Goal: Complete application form

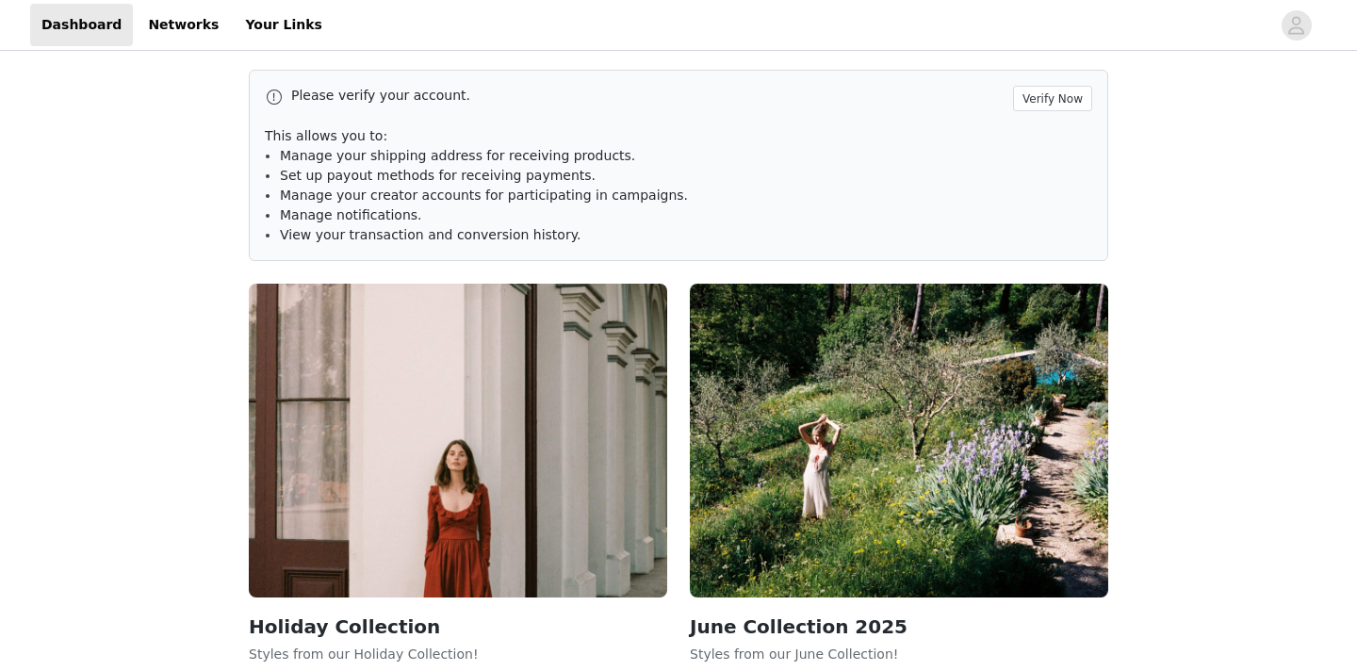
scroll to position [161, 0]
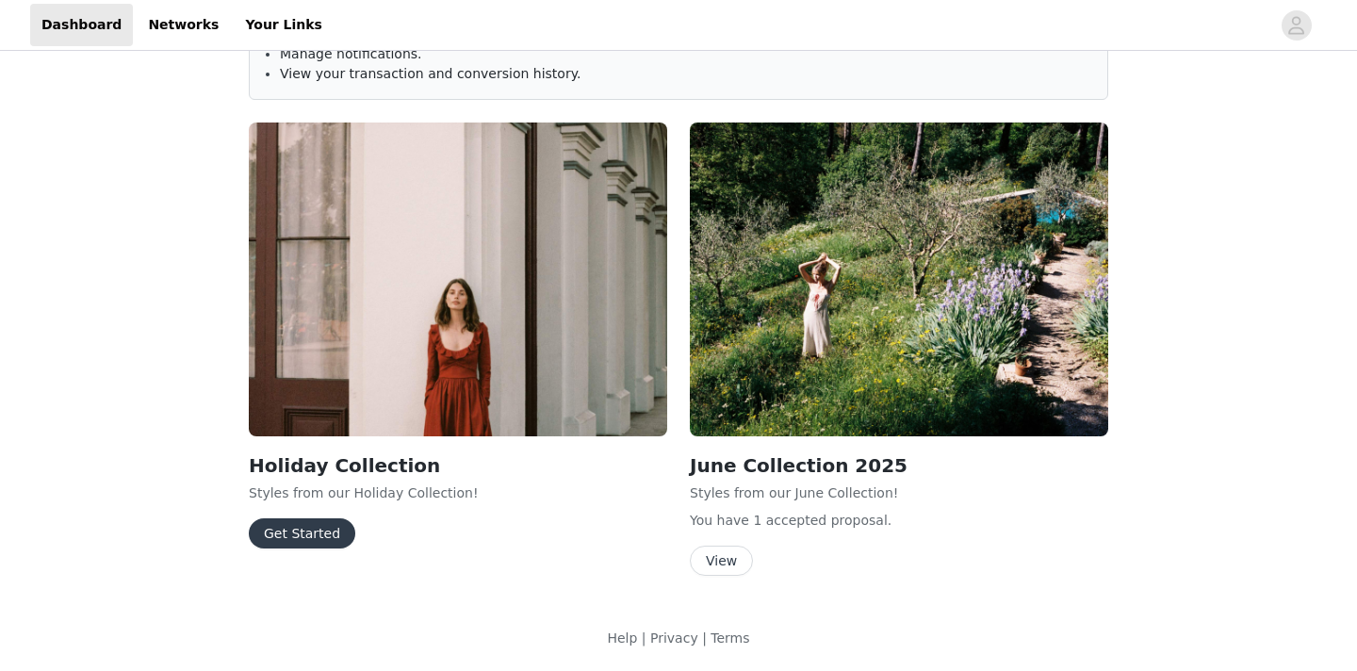
click at [304, 521] on button "Get Started" at bounding box center [302, 533] width 106 height 30
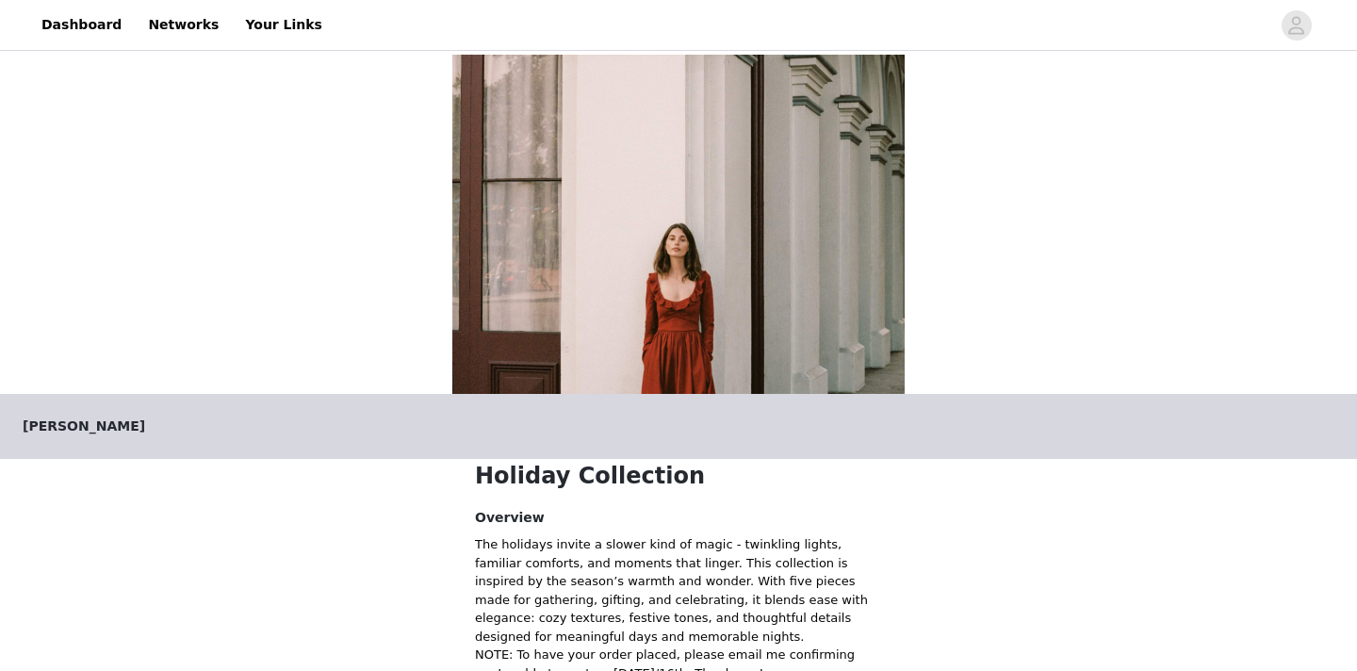
scroll to position [430, 0]
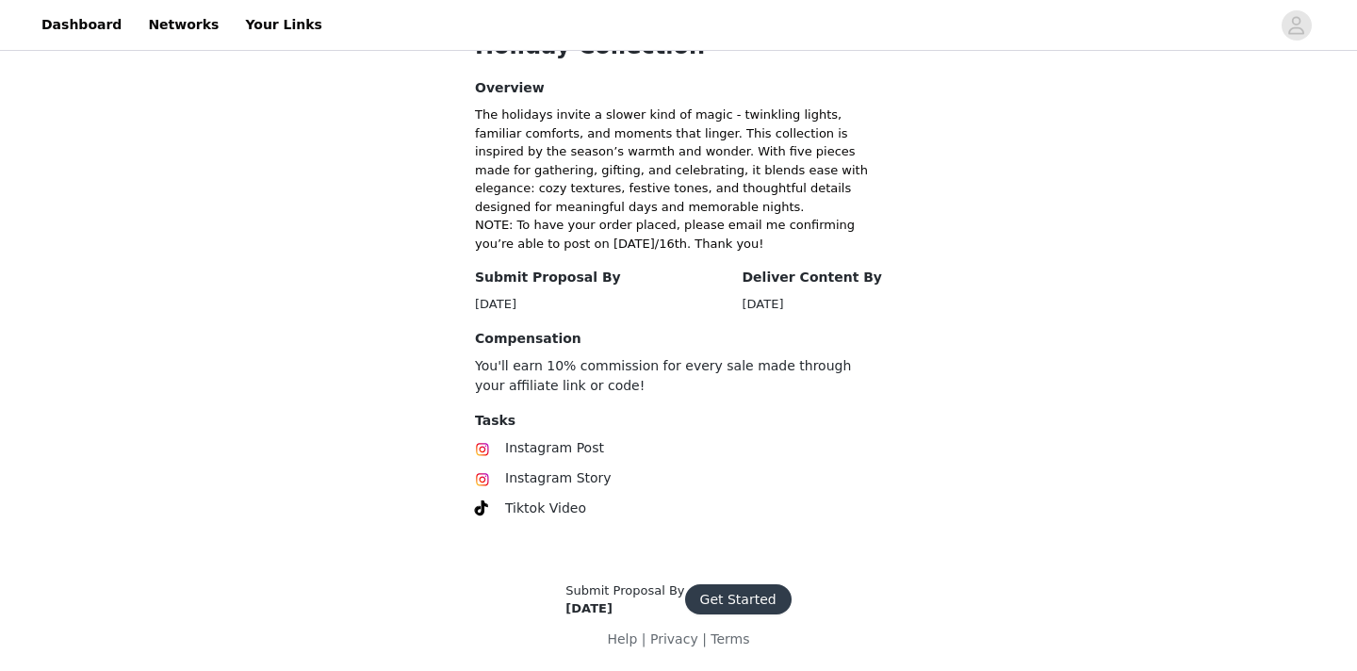
click at [715, 594] on button "Get Started" at bounding box center [738, 599] width 106 height 30
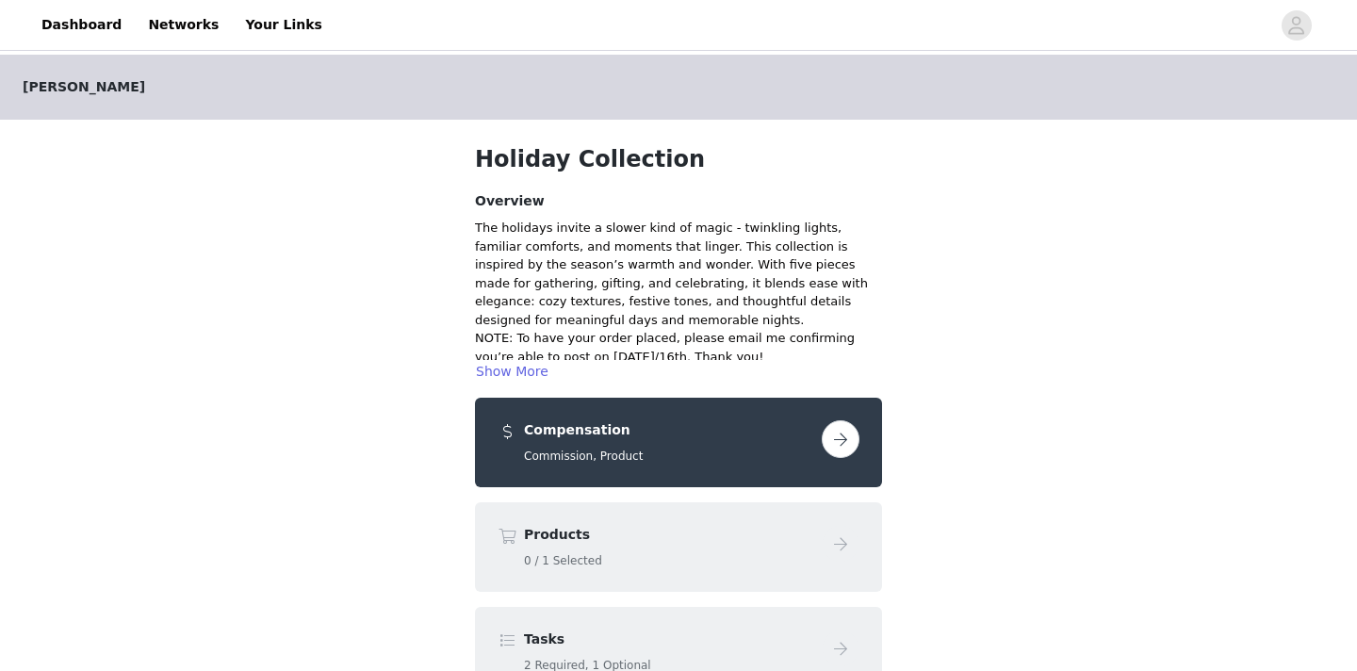
click at [861, 439] on div "Compensation Commission, Product" at bounding box center [678, 443] width 407 height 90
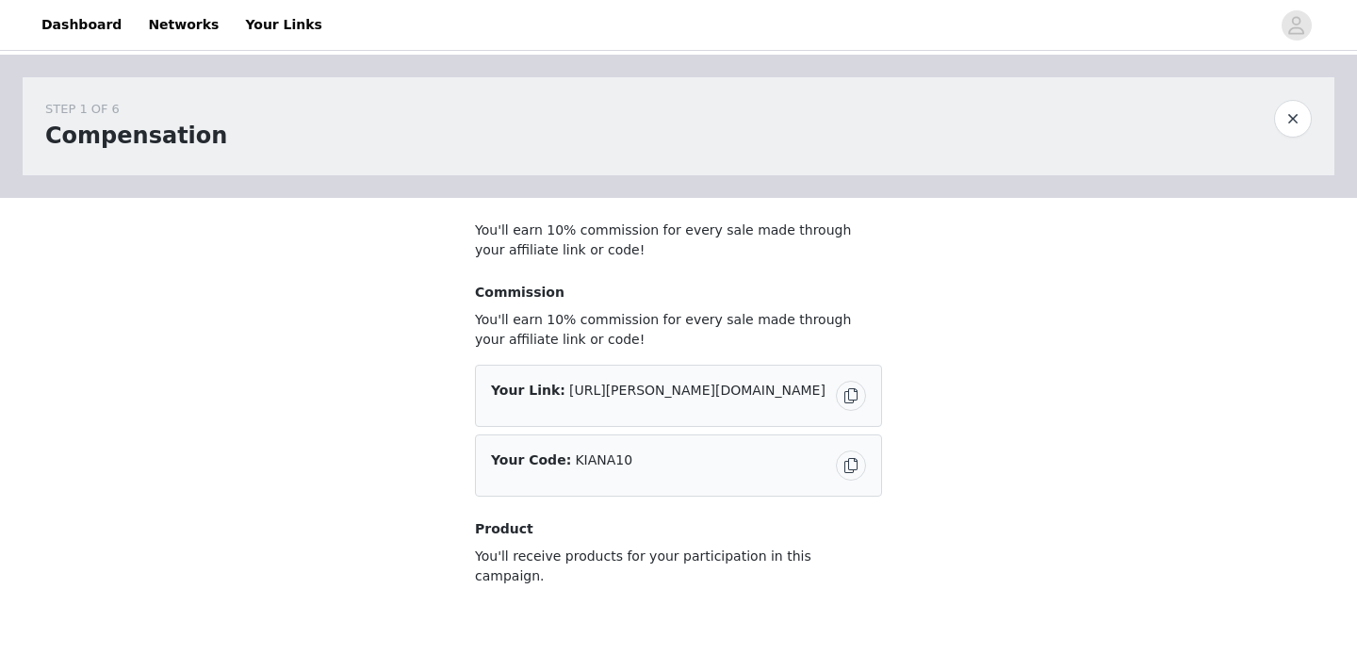
scroll to position [85, 0]
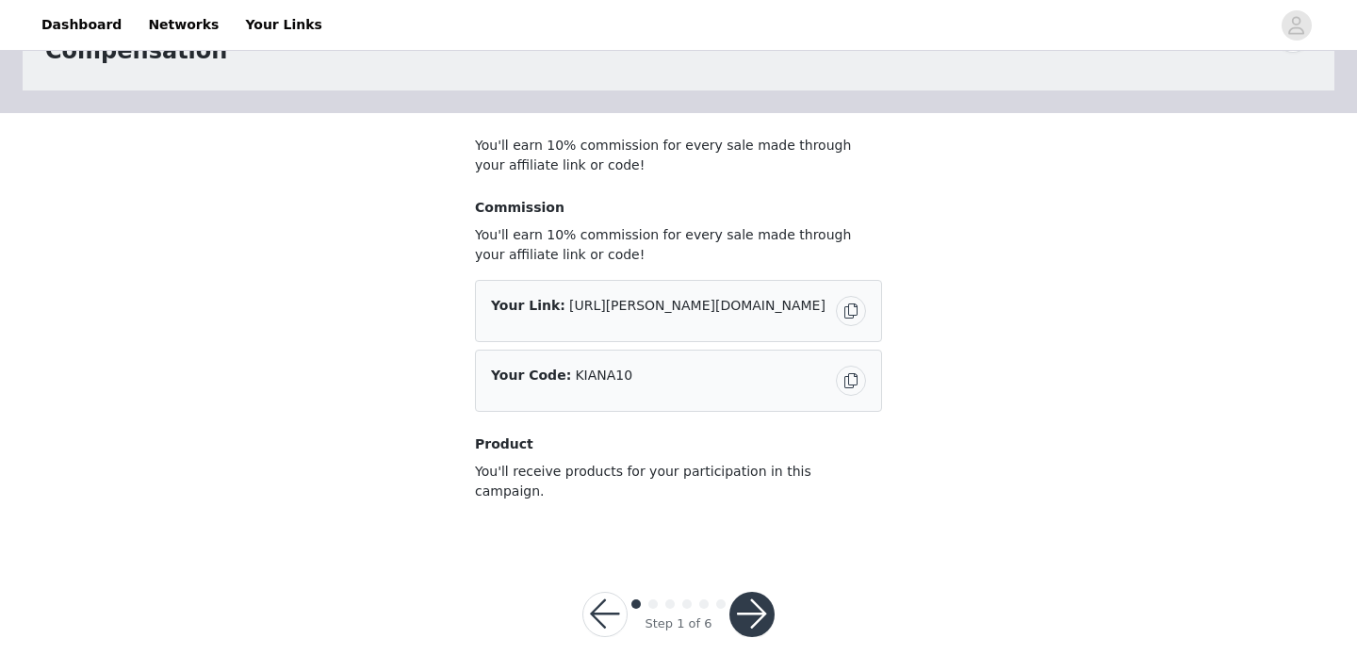
click at [753, 592] on button "button" at bounding box center [751, 614] width 45 height 45
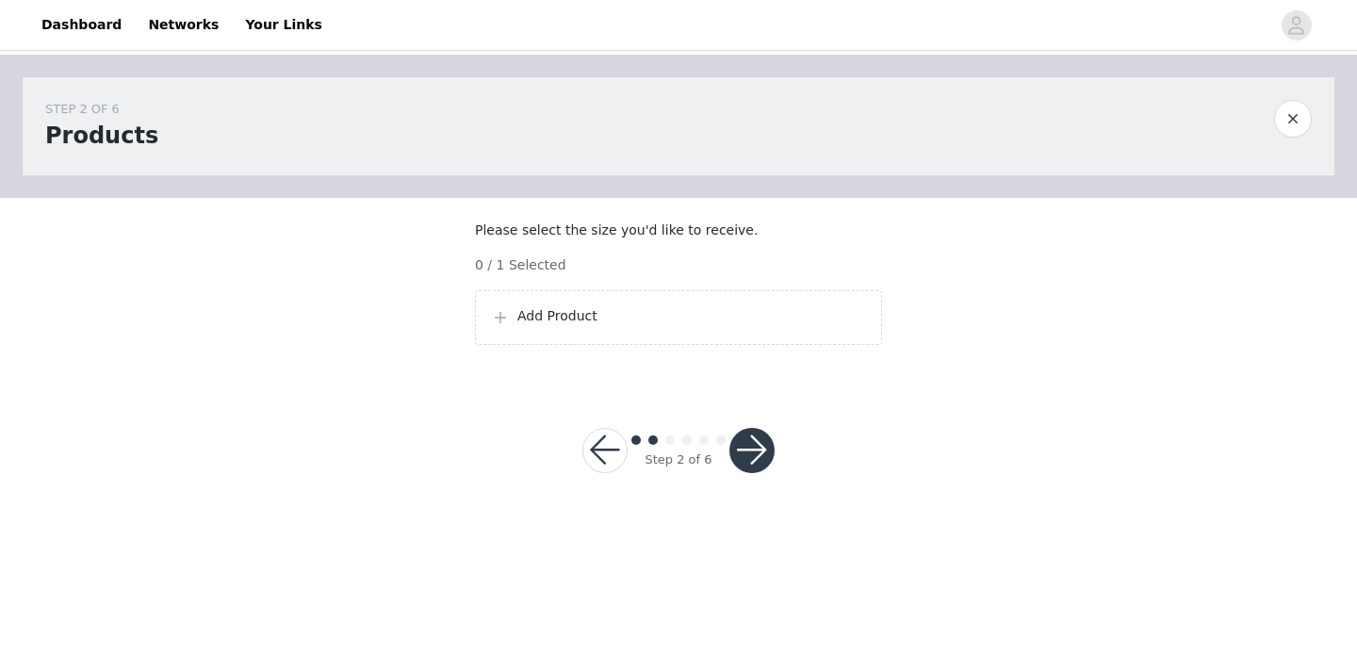
click at [723, 383] on section "Please select the size you'd like to receive. 0 / 1 Selected Add Product" at bounding box center [678, 290] width 452 height 185
click at [708, 326] on p "Add Product" at bounding box center [691, 316] width 349 height 20
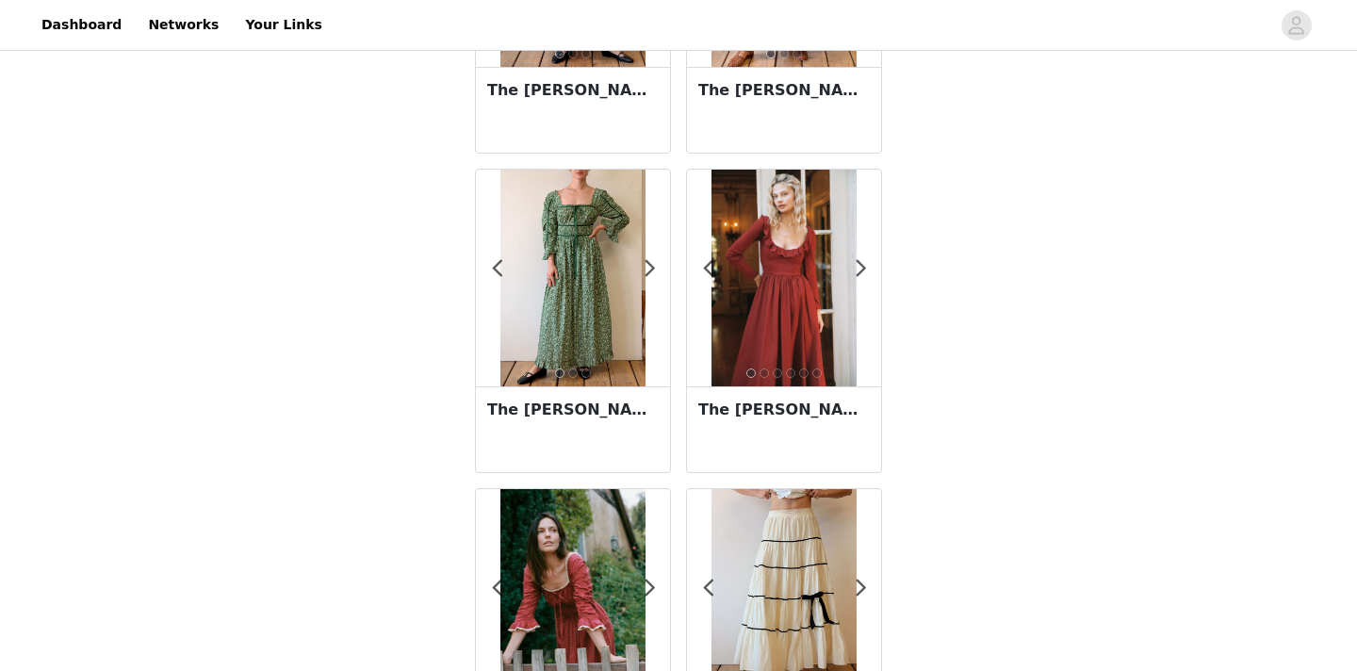
scroll to position [433, 0]
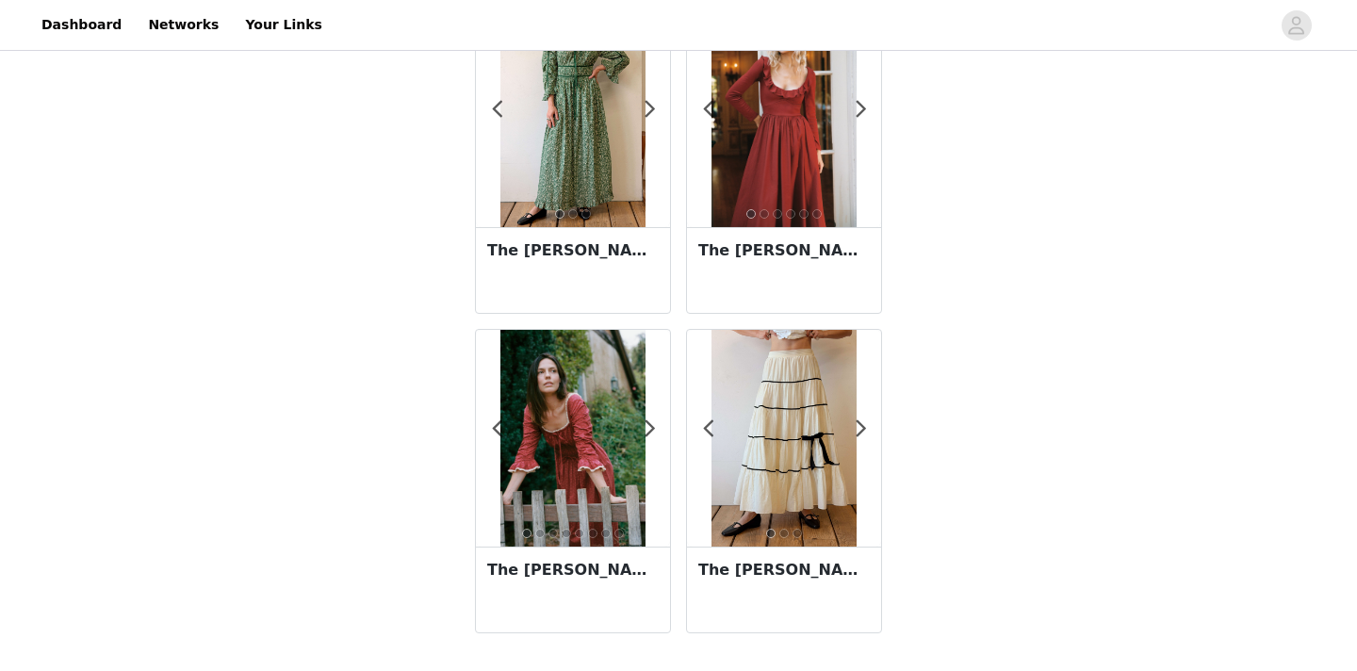
click at [793, 279] on div "The [PERSON_NAME] Dress | Red Dahlia" at bounding box center [784, 270] width 194 height 86
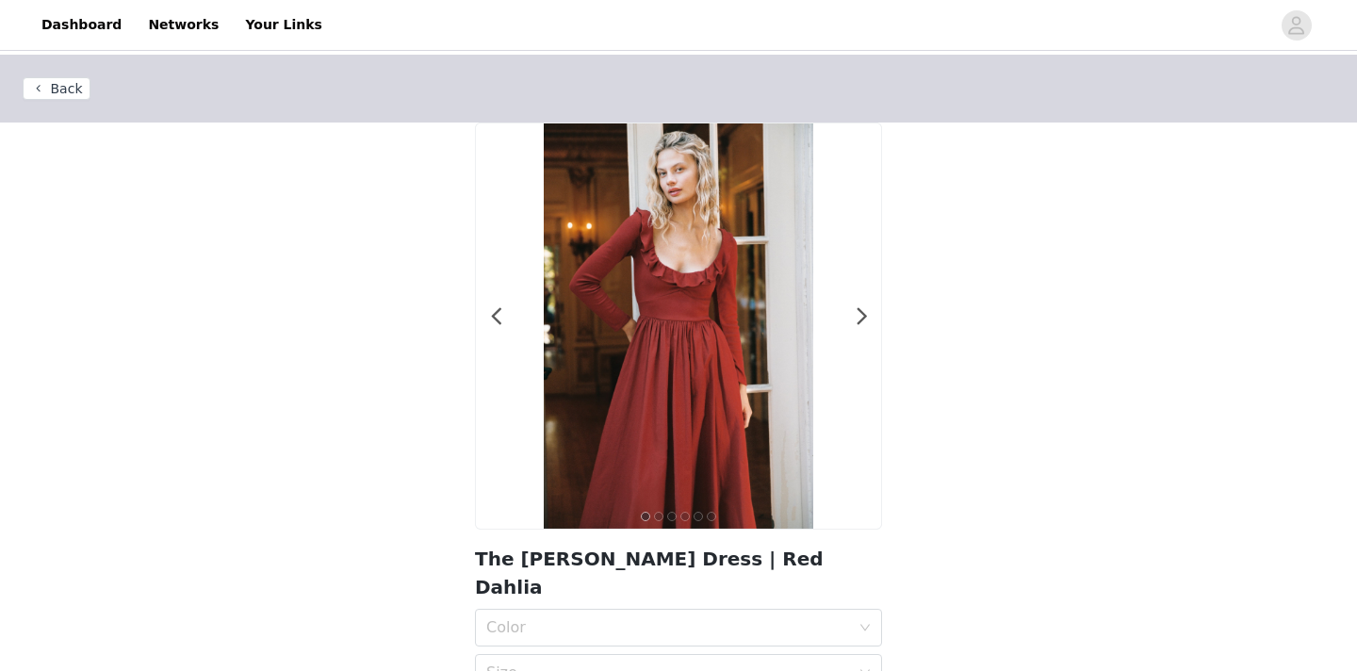
click at [868, 319] on div "1 2 3 4 5 6" at bounding box center [678, 326] width 407 height 407
click at [863, 317] on span at bounding box center [862, 317] width 42 height 0
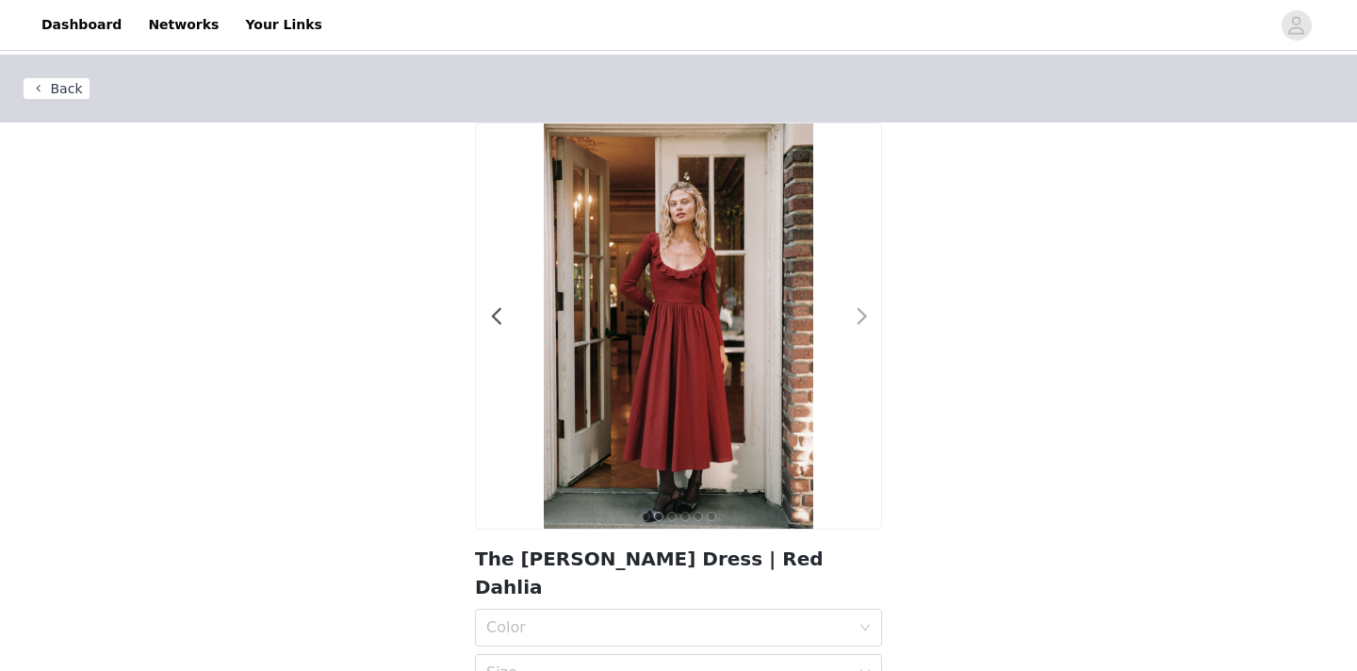
click at [863, 317] on span at bounding box center [862, 317] width 42 height 0
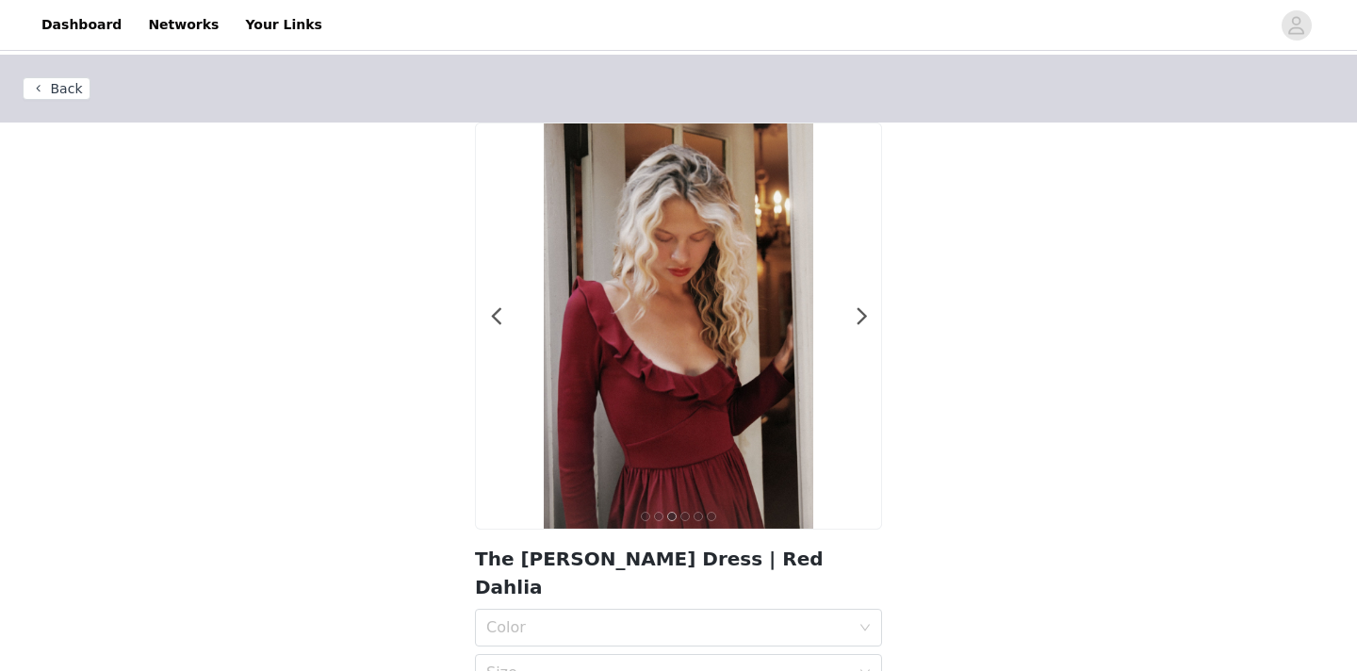
scroll to position [259, 0]
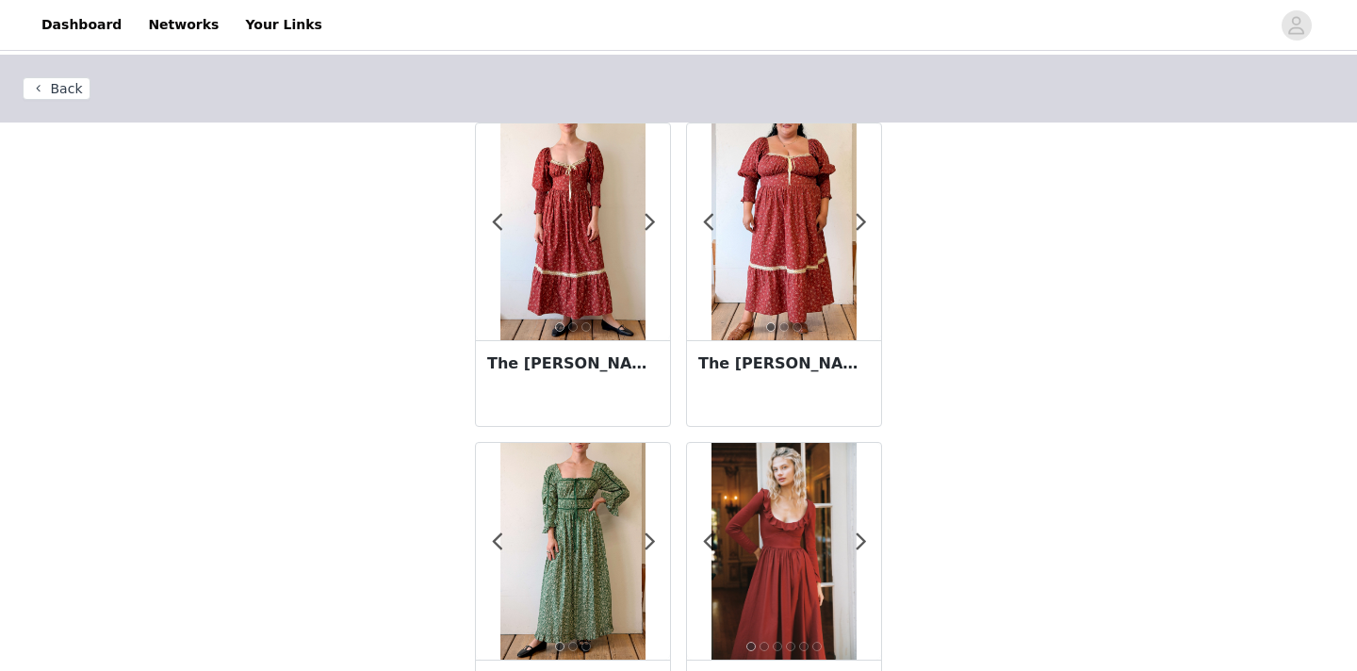
scroll to position [433, 0]
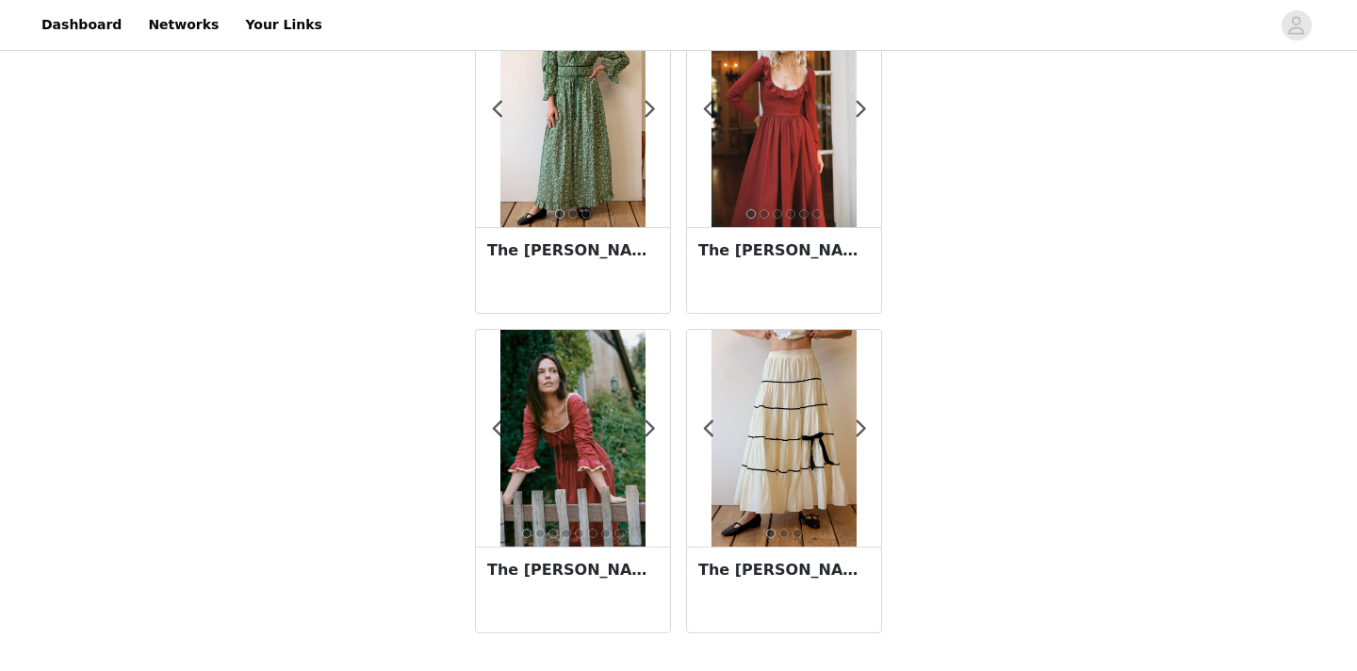
click at [592, 565] on h3 "The [PERSON_NAME] Dress | Heart Bloom" at bounding box center [573, 570] width 172 height 23
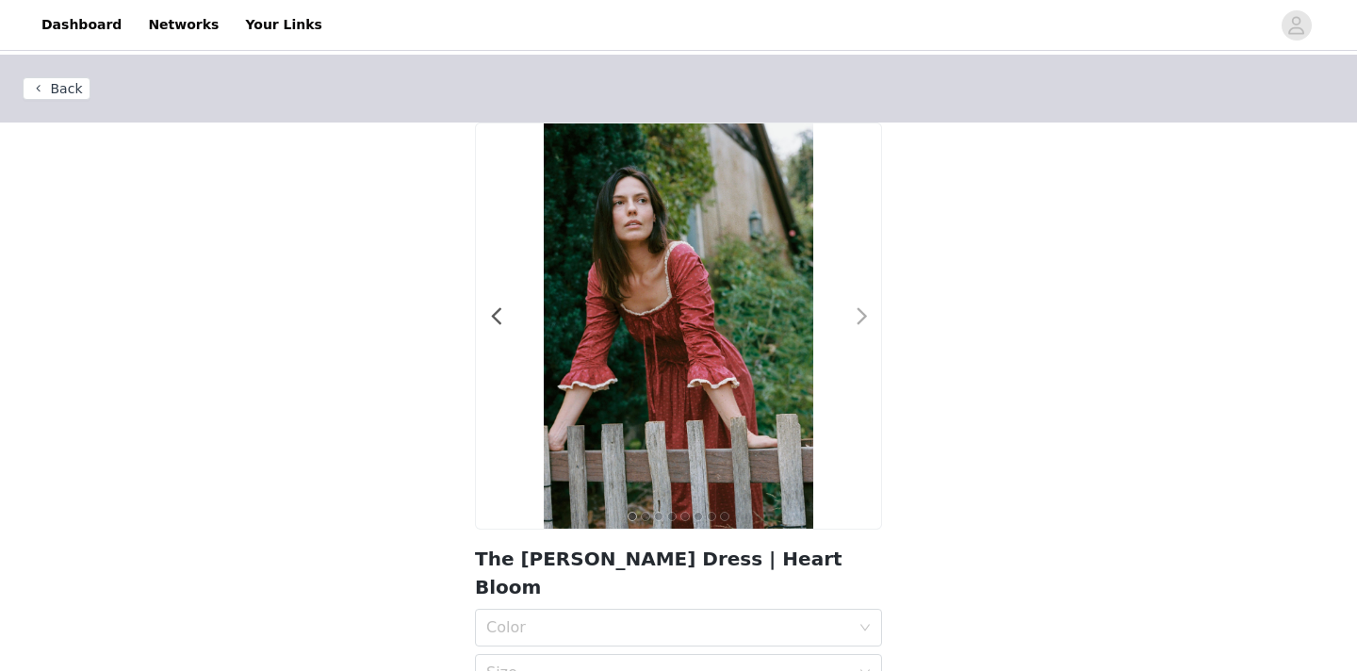
click at [858, 317] on span at bounding box center [862, 317] width 42 height 0
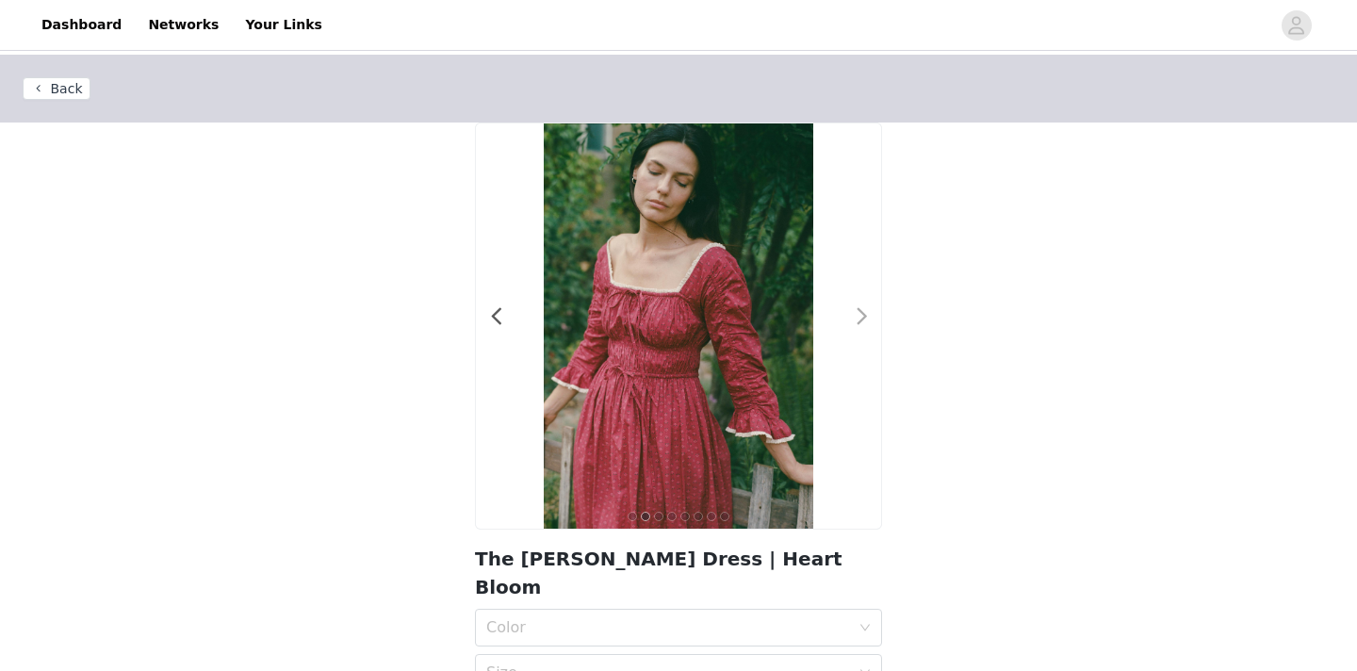
click at [858, 317] on span at bounding box center [862, 317] width 42 height 0
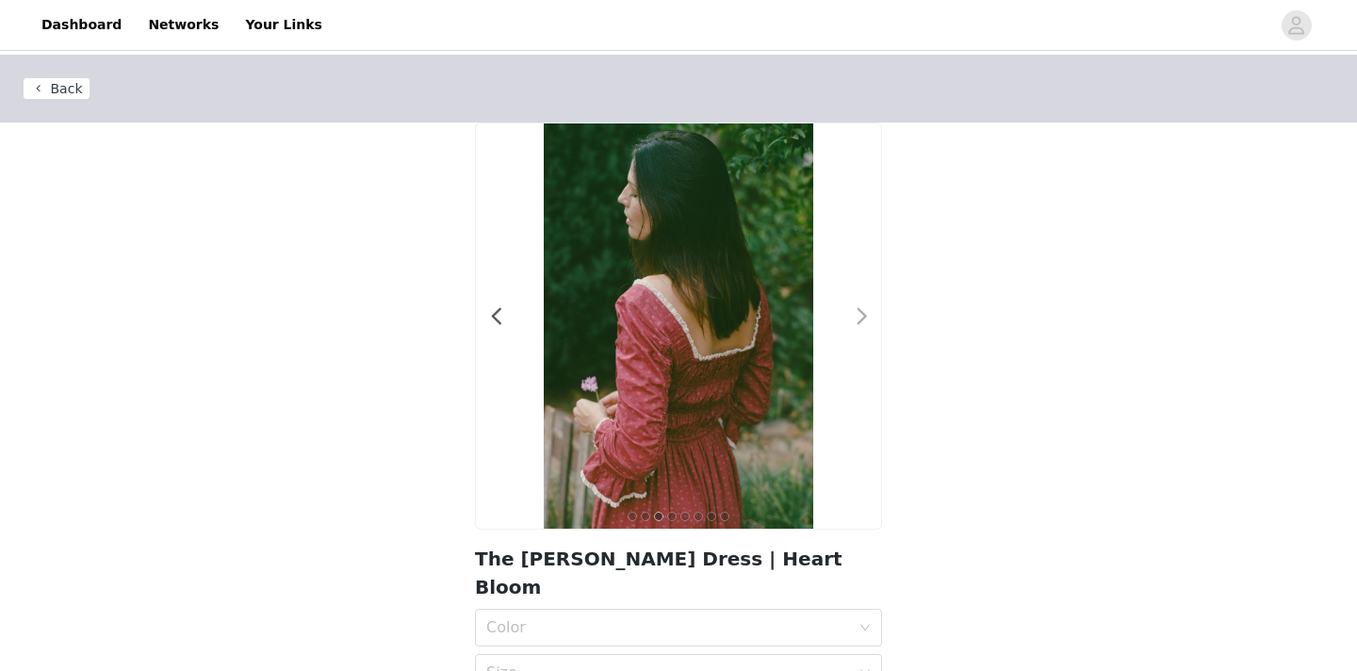
click at [858, 317] on span at bounding box center [862, 317] width 42 height 0
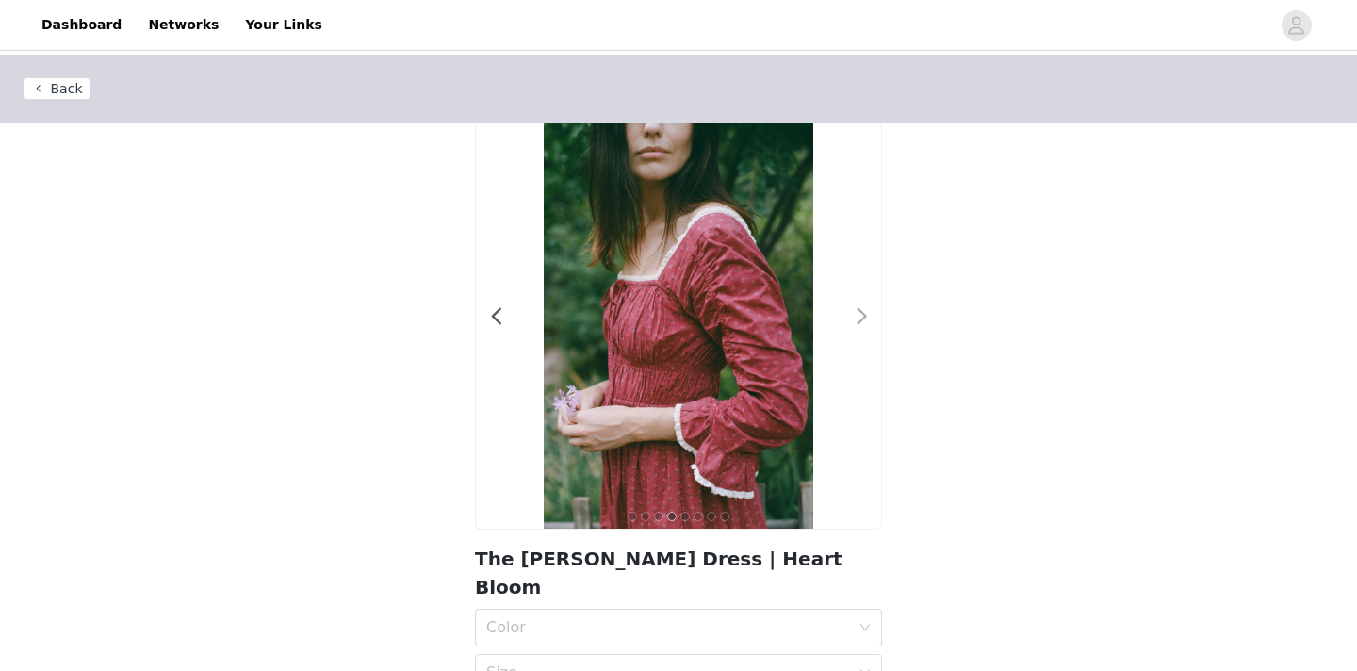
scroll to position [279, 0]
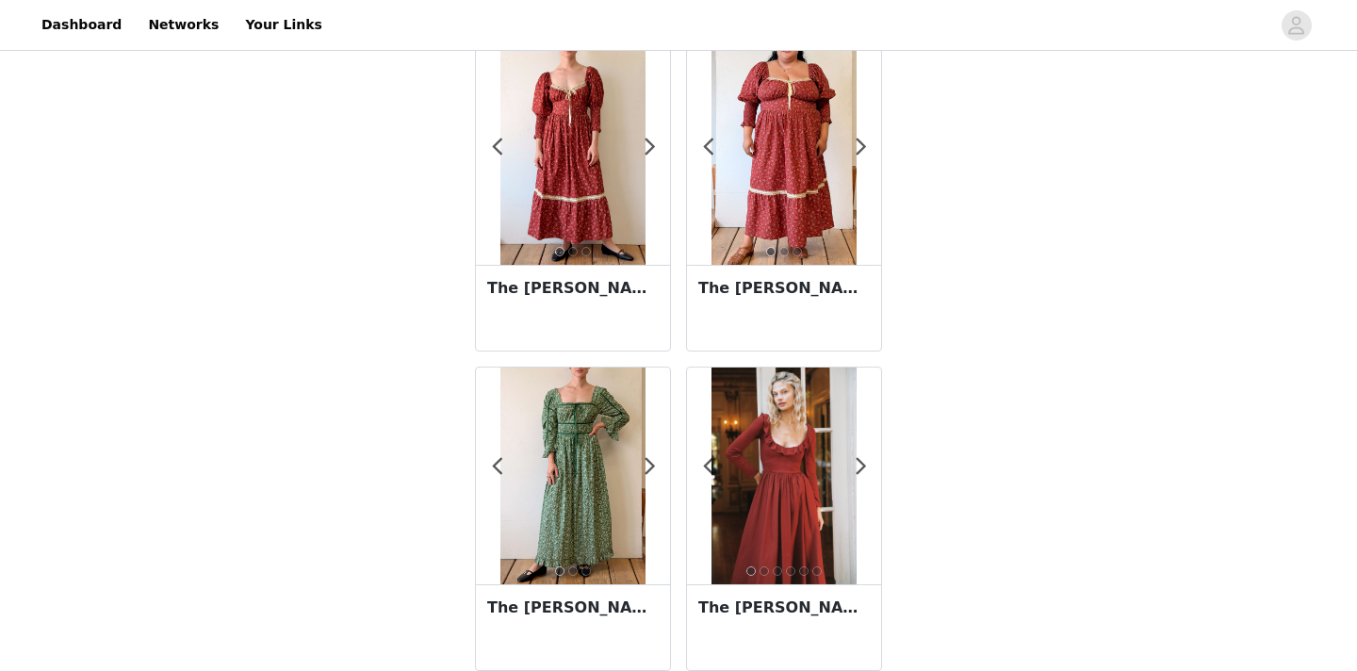
scroll to position [433, 0]
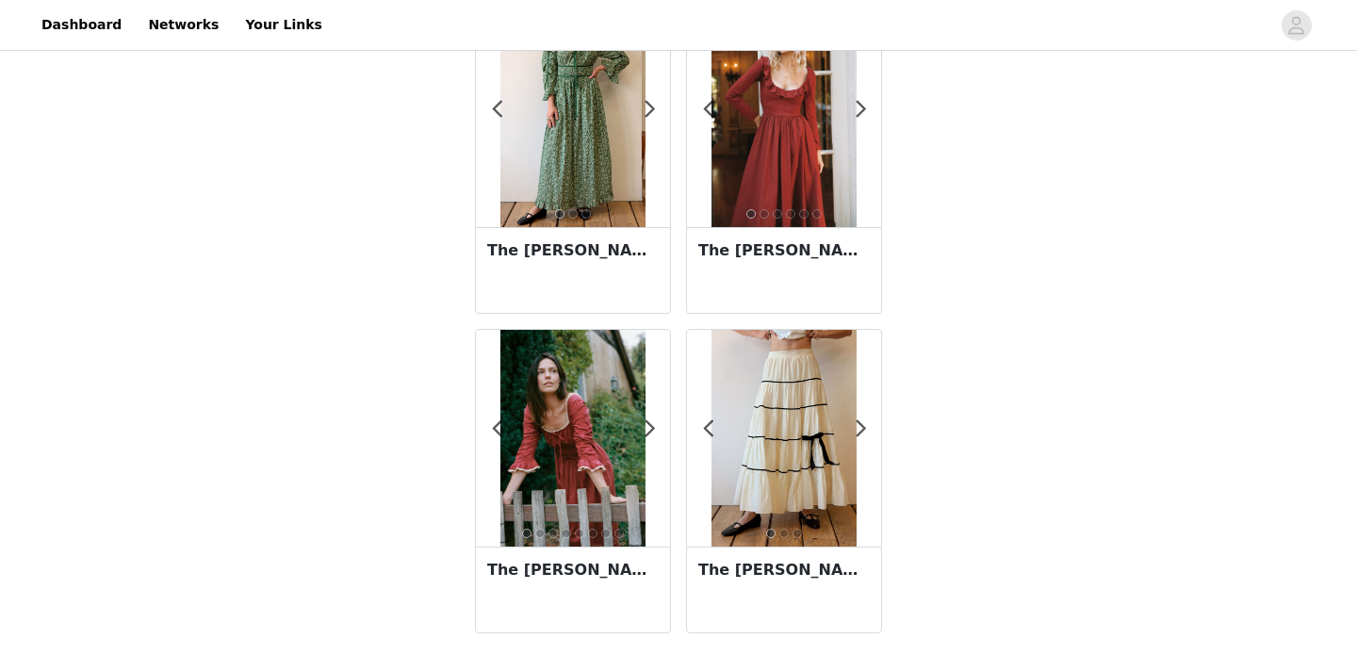
click at [778, 563] on h3 "The [PERSON_NAME] Skirt" at bounding box center [784, 570] width 172 height 23
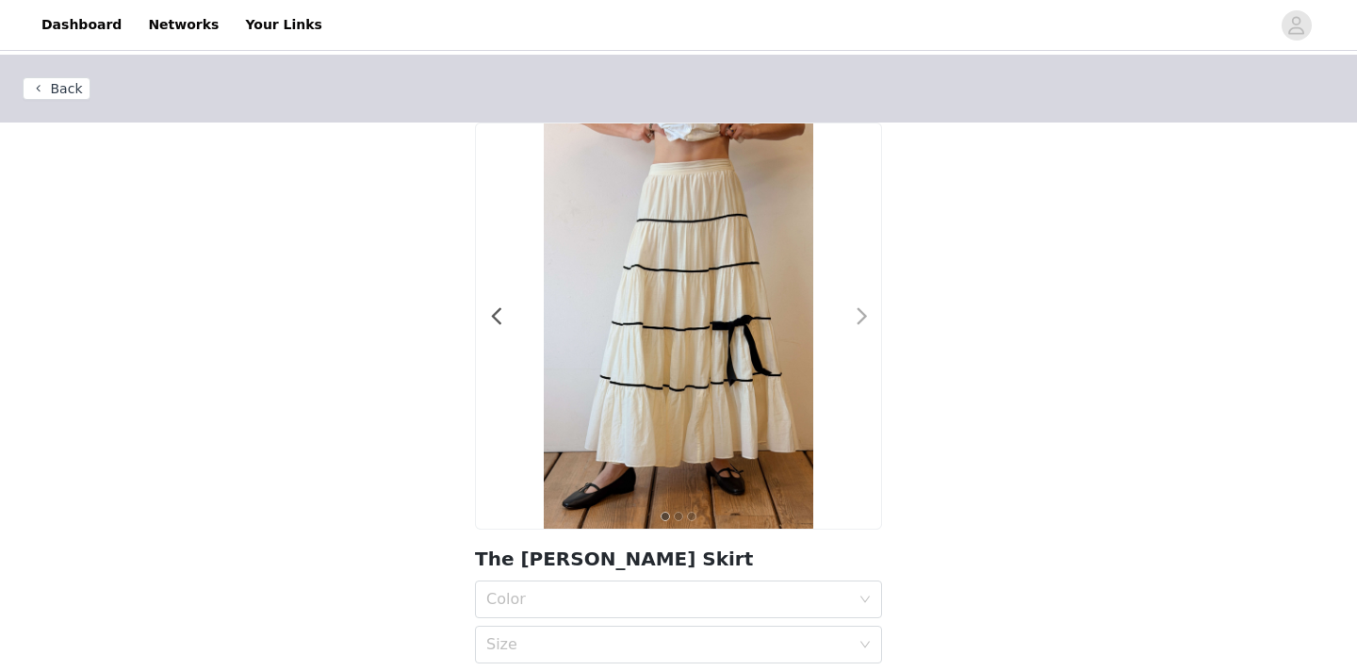
click at [861, 317] on span at bounding box center [862, 317] width 42 height 0
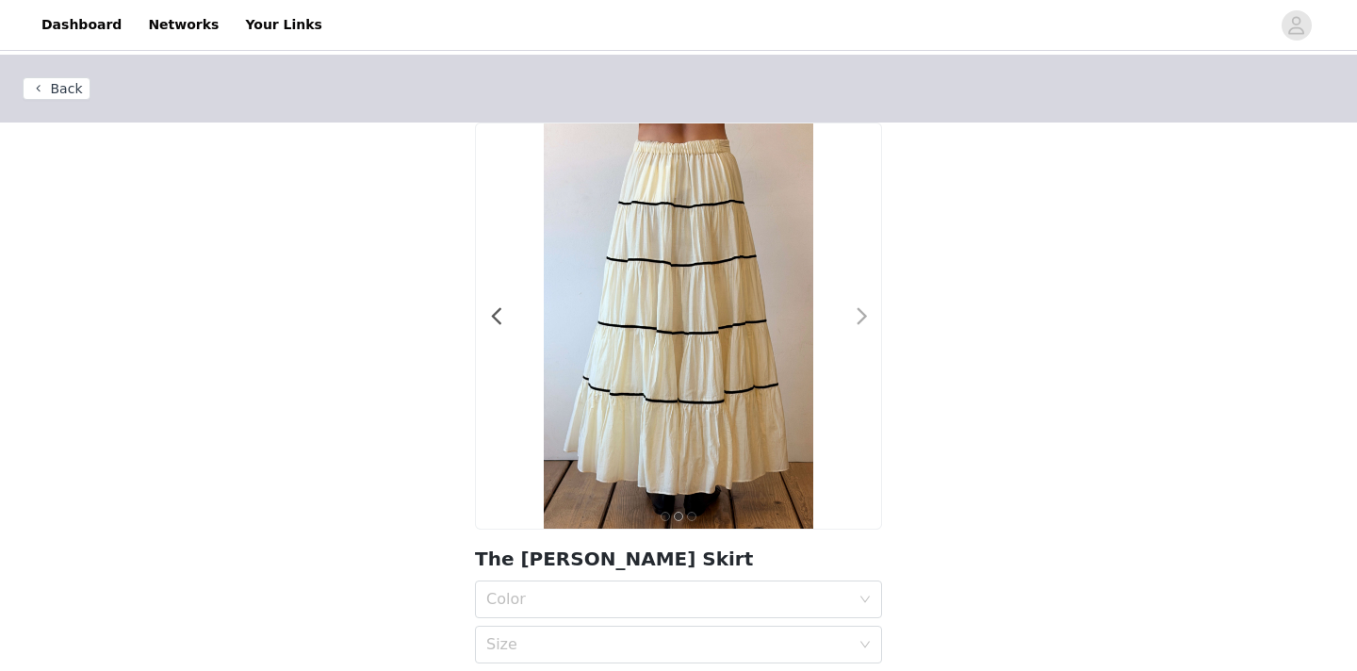
click at [861, 317] on span at bounding box center [862, 317] width 42 height 0
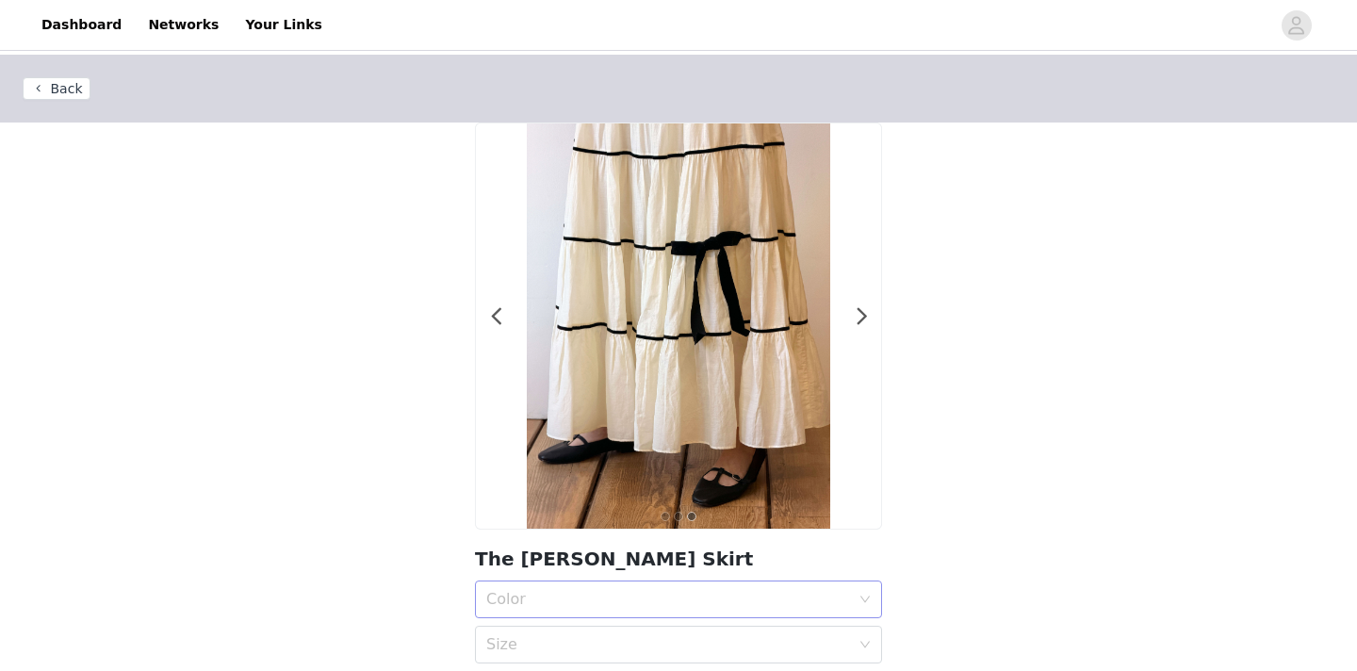
click at [597, 594] on div "Color" at bounding box center [668, 599] width 364 height 19
click at [582, 641] on div "Snow" at bounding box center [678, 640] width 384 height 21
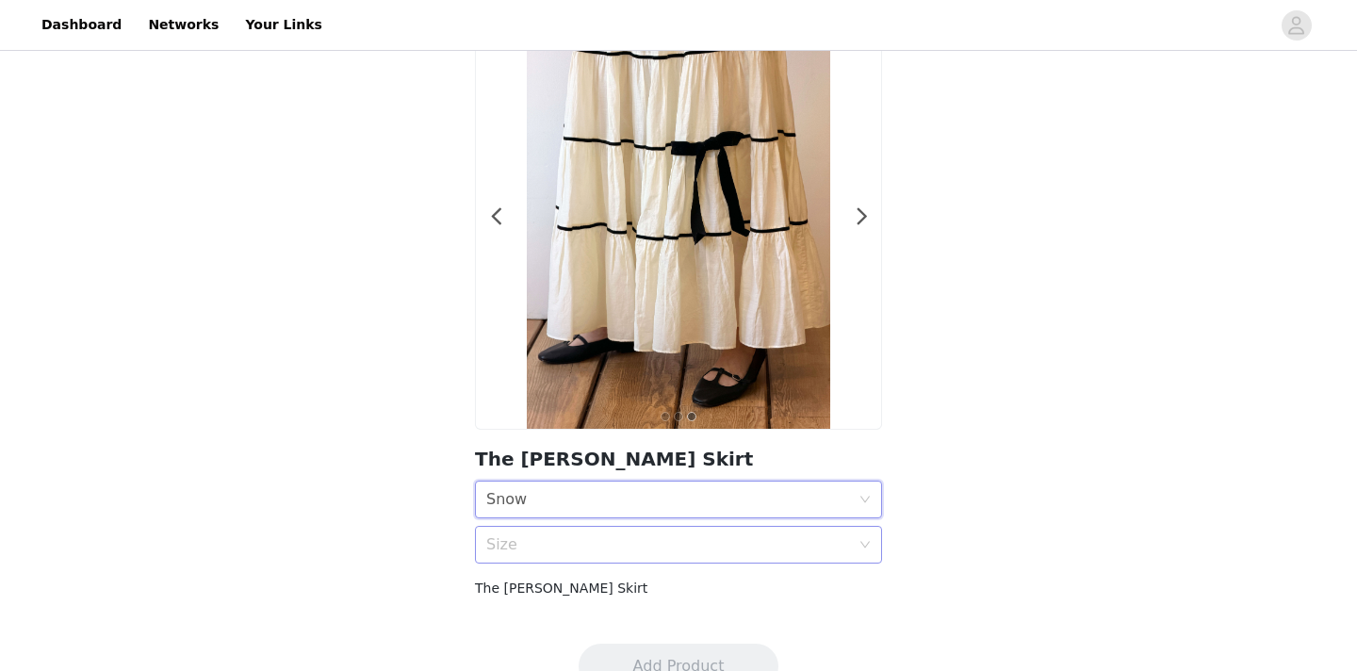
scroll to position [115, 0]
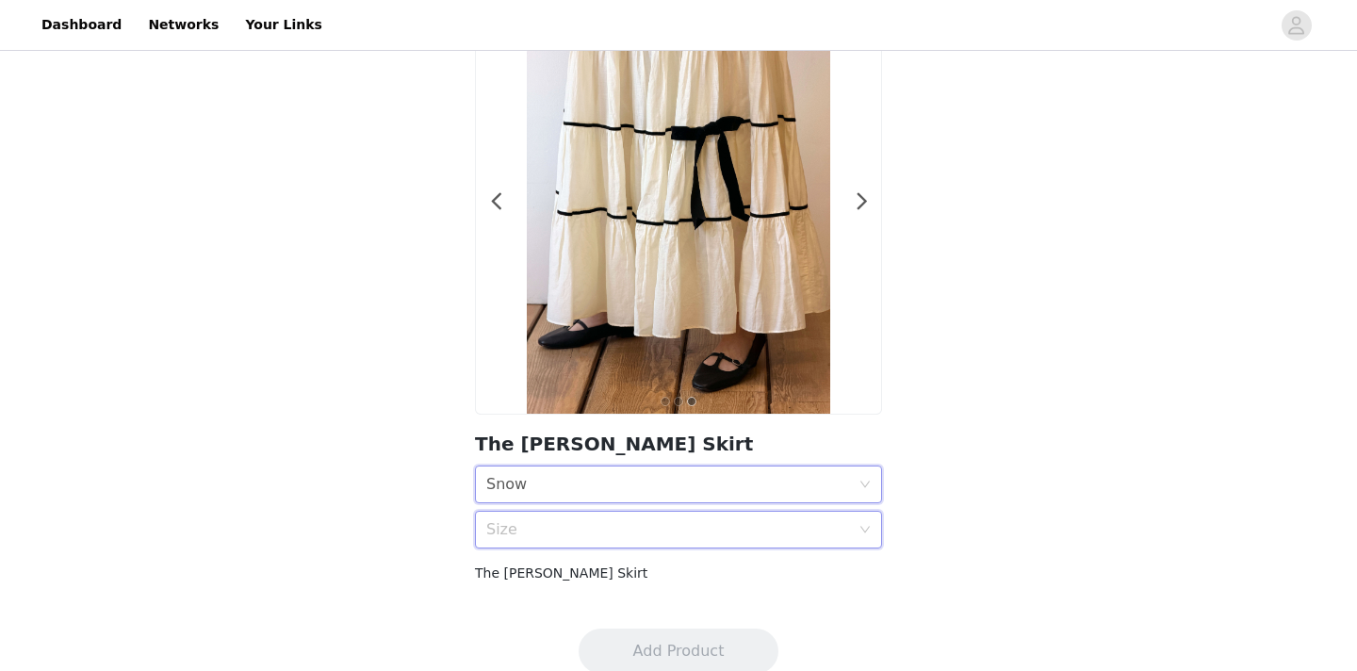
click at [569, 515] on div "Size" at bounding box center [672, 530] width 372 height 36
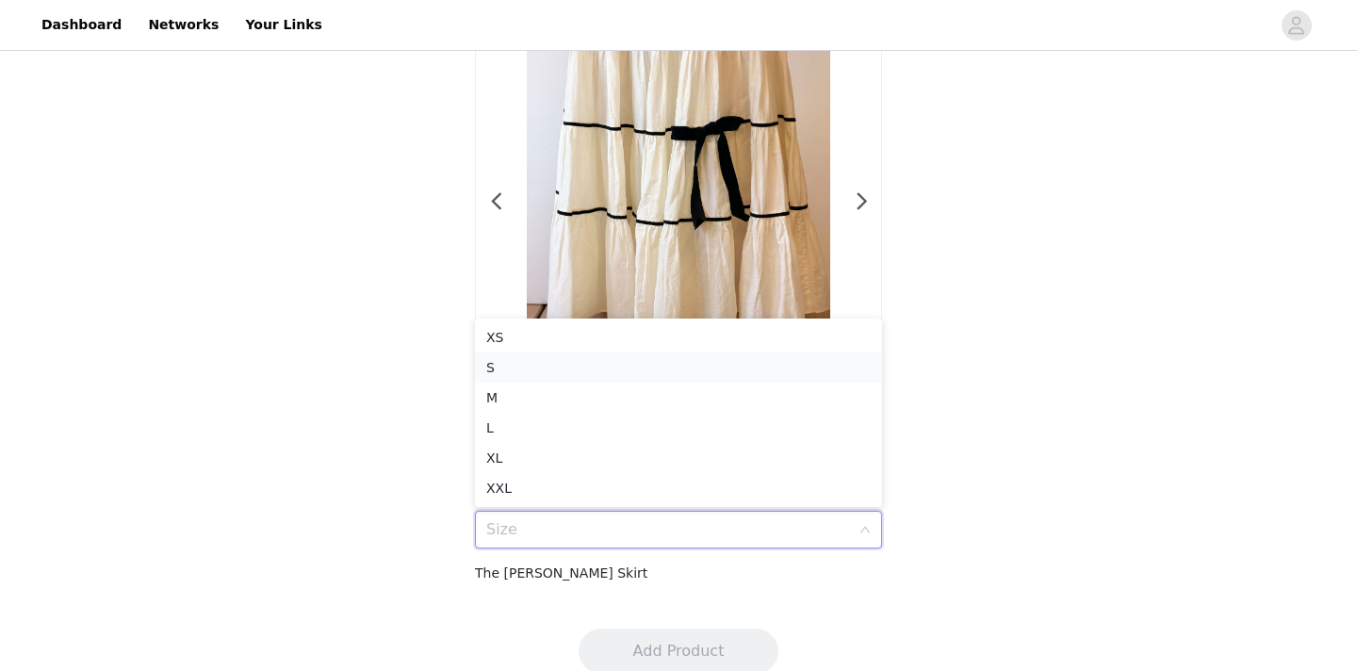
click at [547, 361] on div "S" at bounding box center [678, 367] width 384 height 21
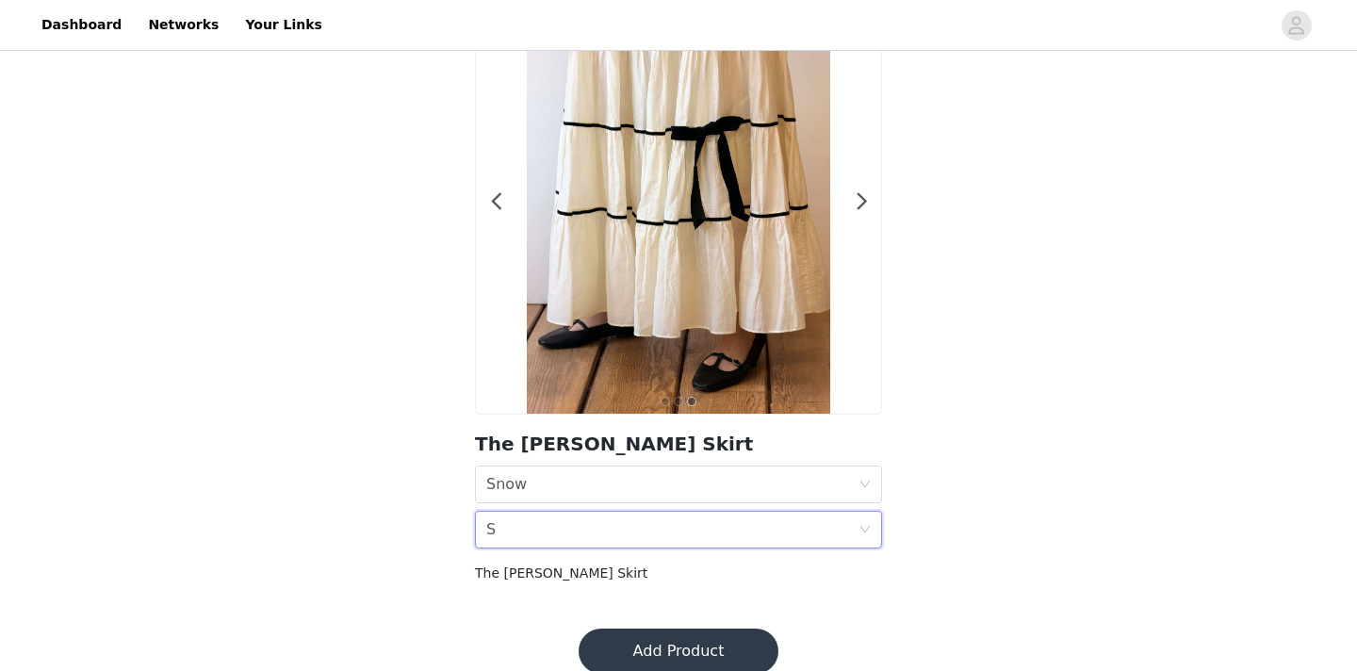
scroll to position [140, 0]
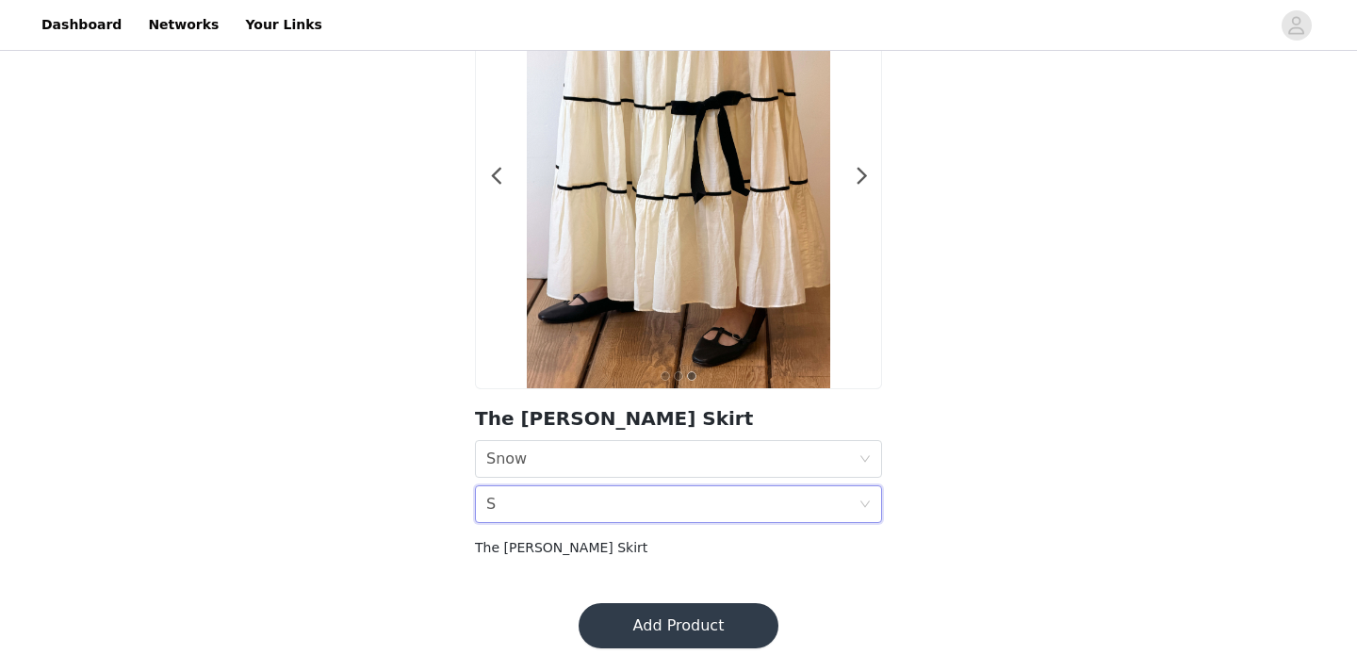
click at [659, 625] on button "Add Product" at bounding box center [679, 625] width 200 height 45
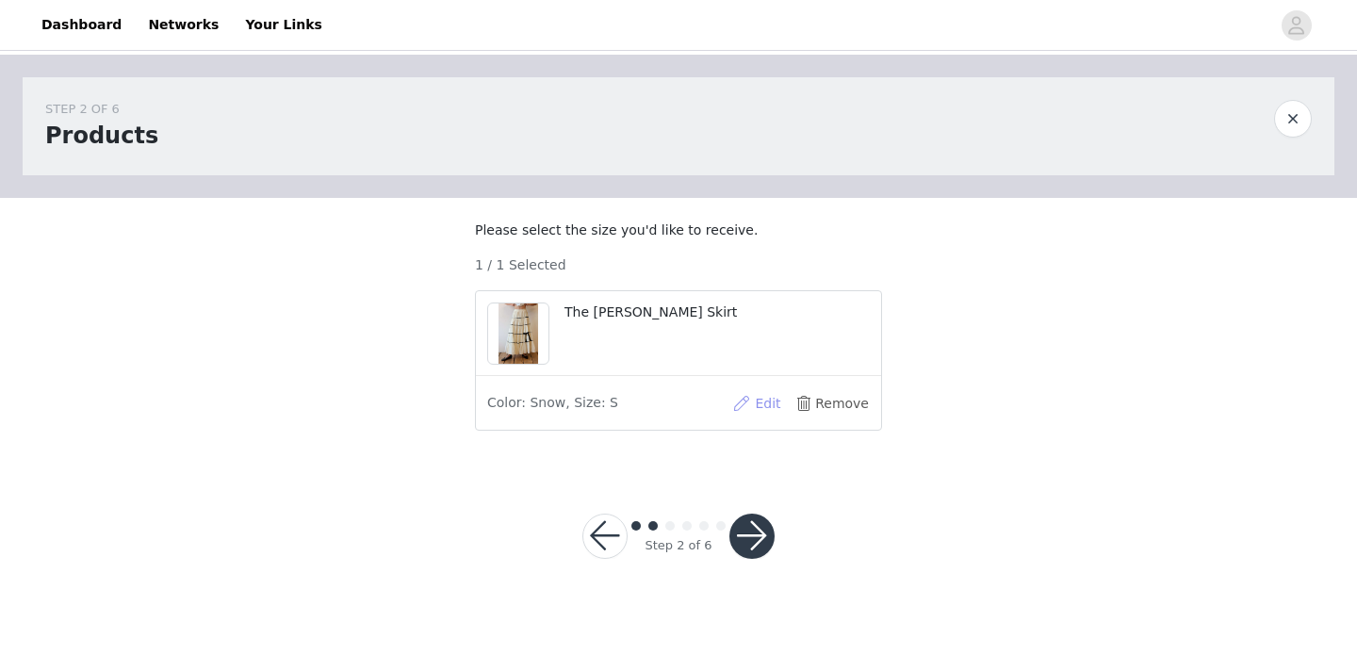
click at [754, 418] on button "Edit" at bounding box center [756, 403] width 75 height 30
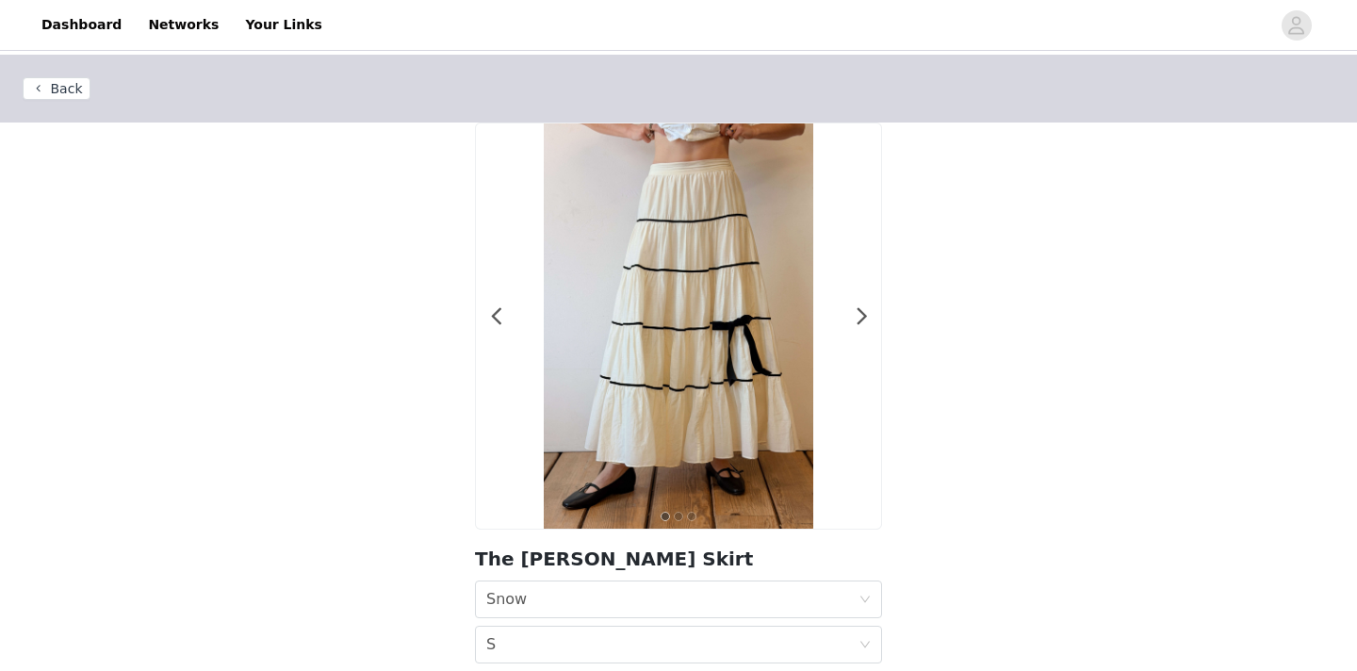
click at [62, 95] on button "Back" at bounding box center [57, 88] width 68 height 23
click at [64, 84] on button "Back" at bounding box center [57, 88] width 68 height 23
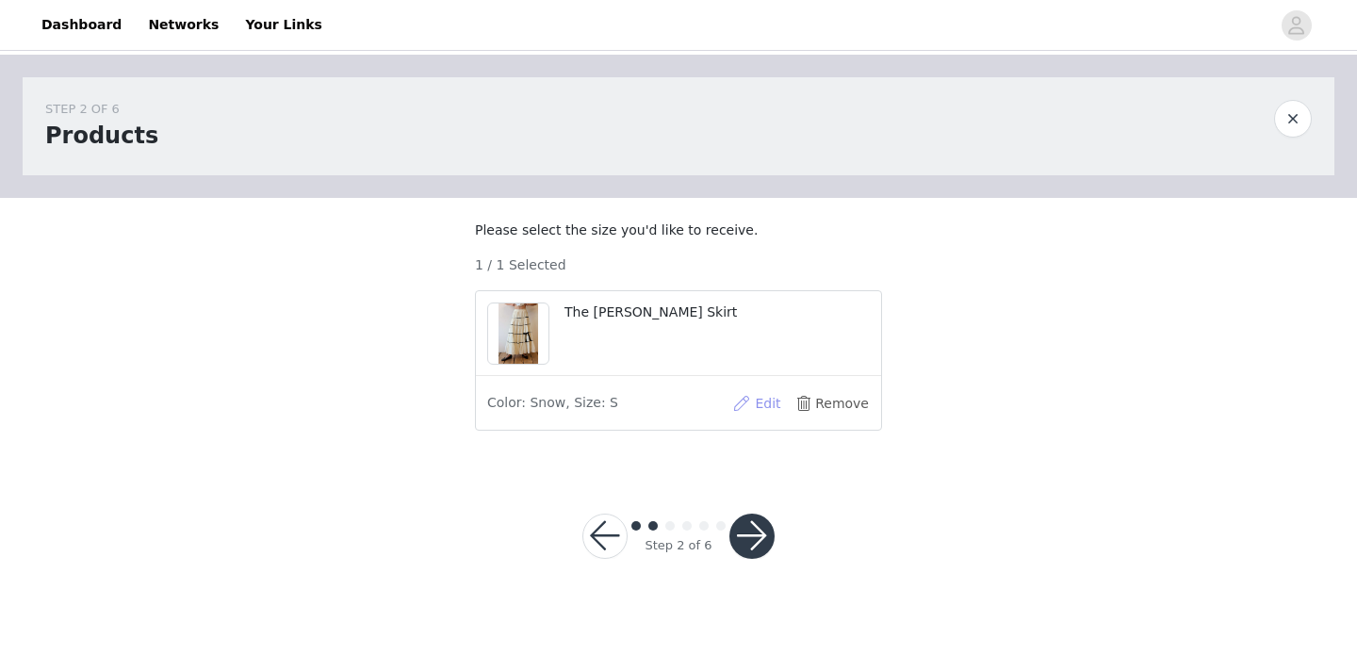
click at [755, 417] on button "Edit" at bounding box center [756, 403] width 75 height 30
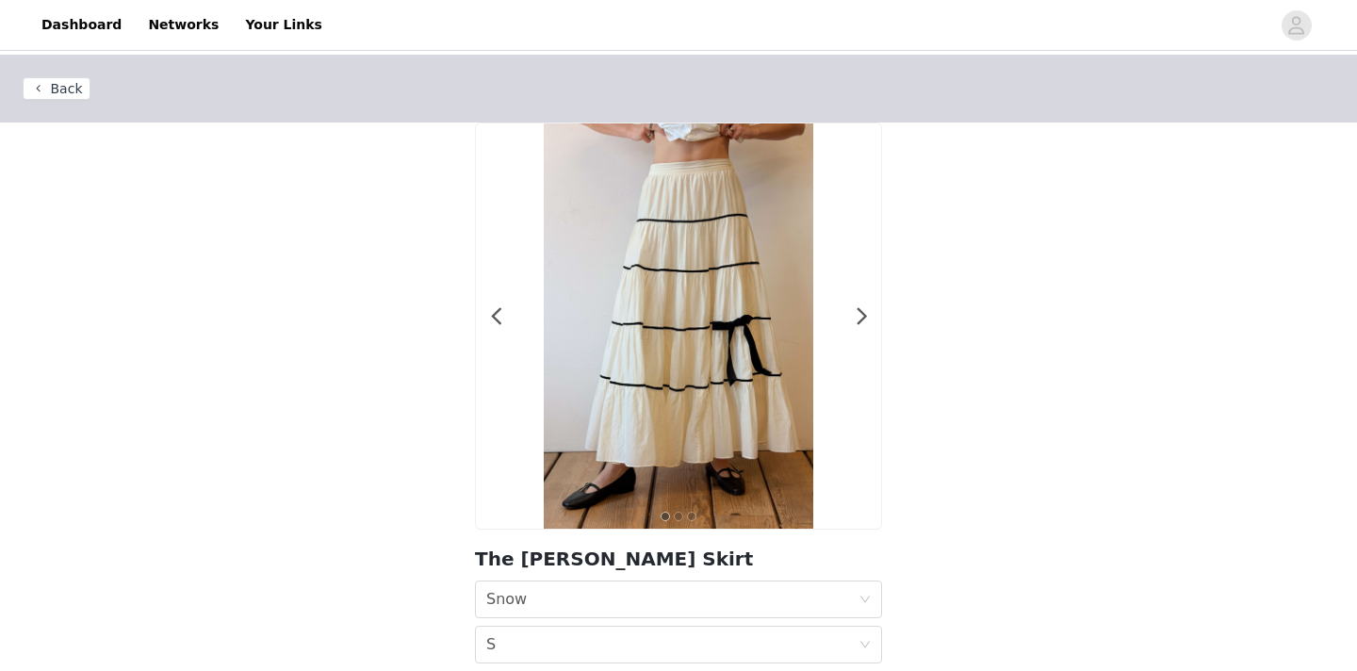
click at [54, 80] on button "Back" at bounding box center [57, 88] width 68 height 23
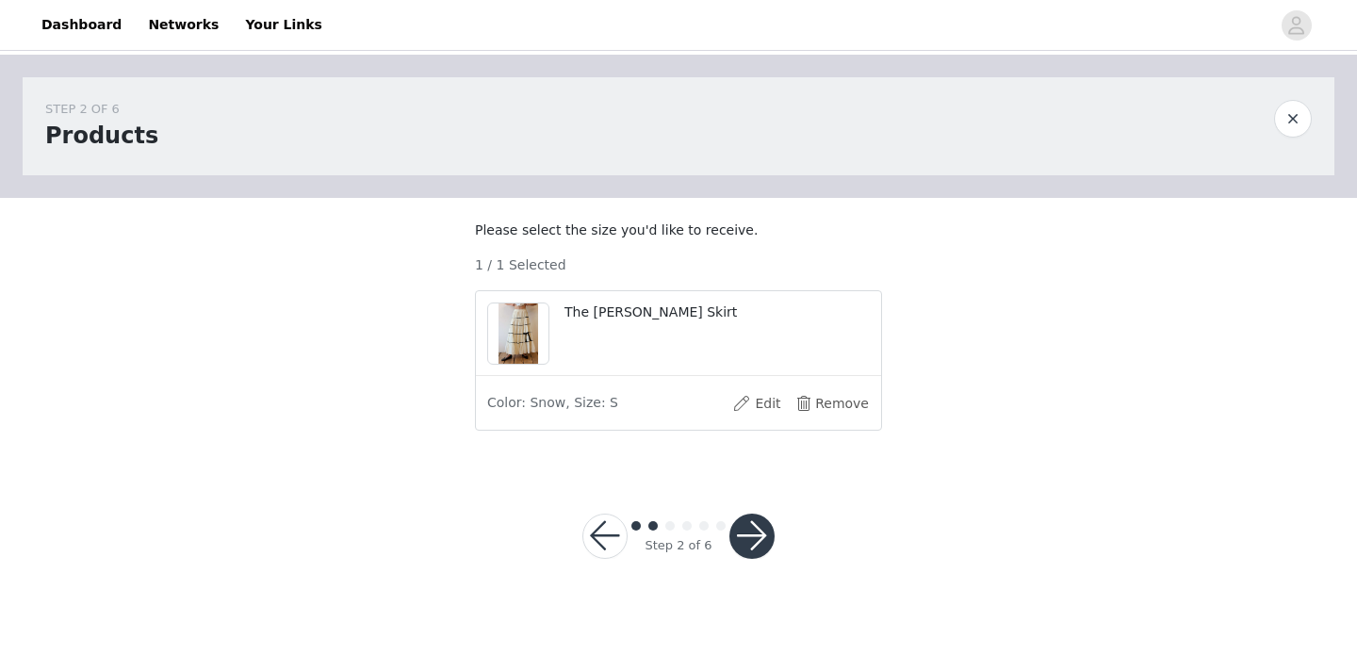
click at [843, 398] on div "Color: Snow, Size: S Edit Remove" at bounding box center [678, 403] width 405 height 53
click at [843, 404] on div "Color: Snow, Size: S Edit Remove" at bounding box center [678, 403] width 405 height 53
click at [843, 415] on button "Remove" at bounding box center [831, 403] width 75 height 30
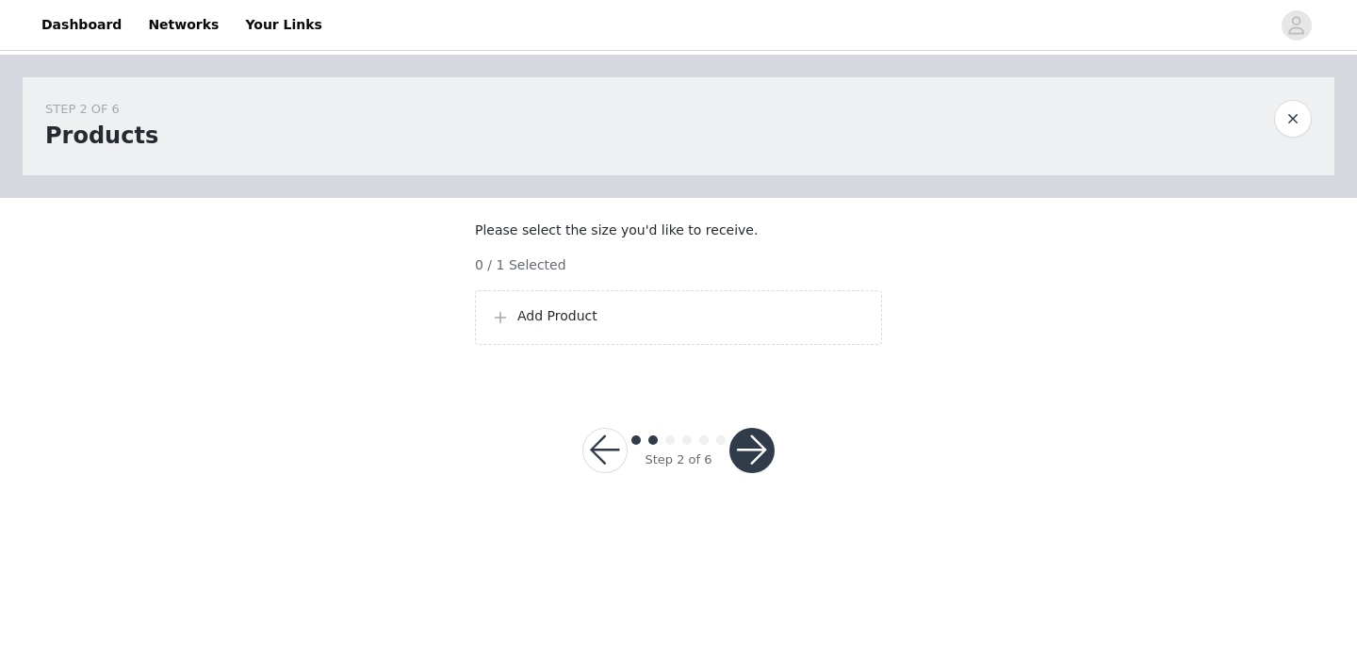
click at [720, 345] on div "Add Product" at bounding box center [678, 317] width 407 height 55
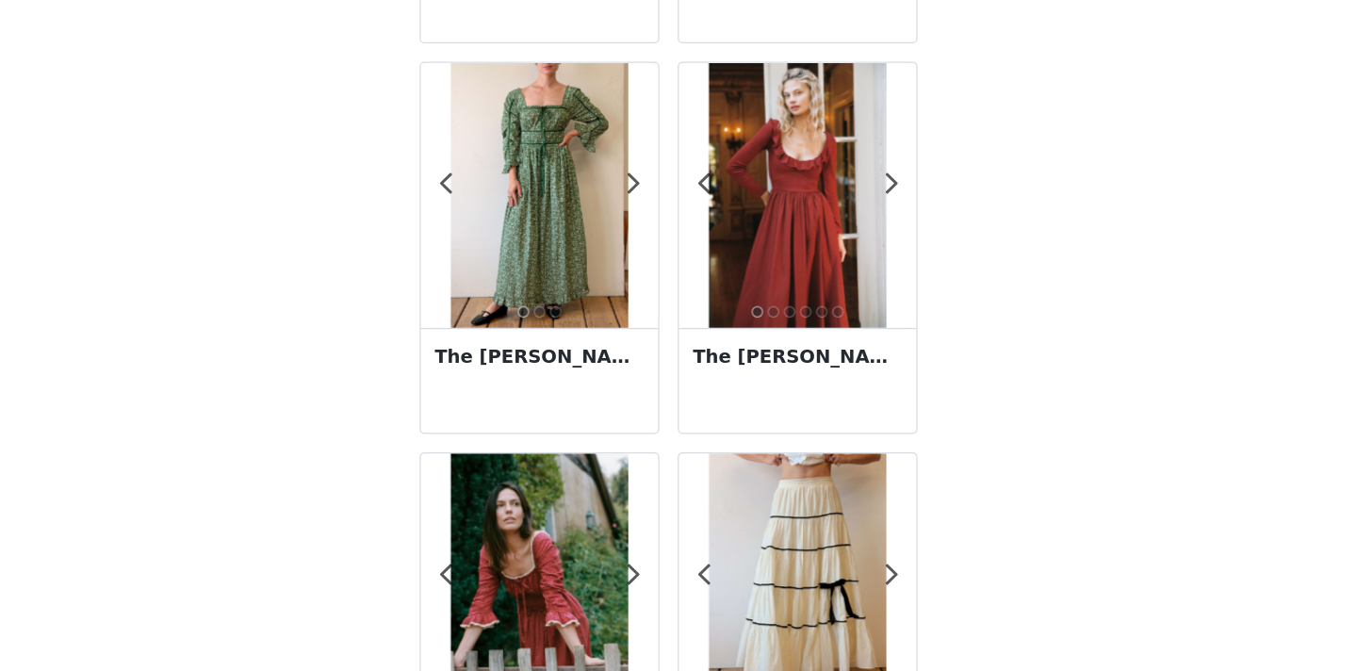
scroll to position [433, 0]
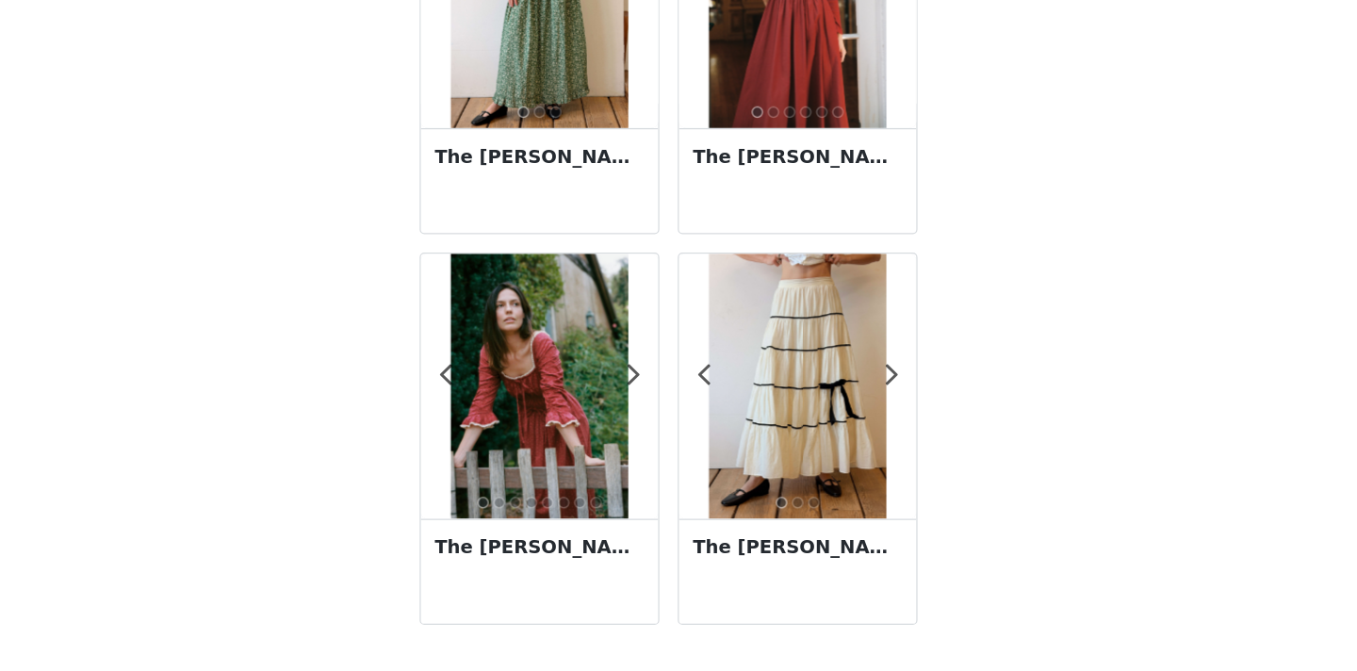
click at [759, 583] on div "The [PERSON_NAME] Skirt" at bounding box center [784, 590] width 194 height 86
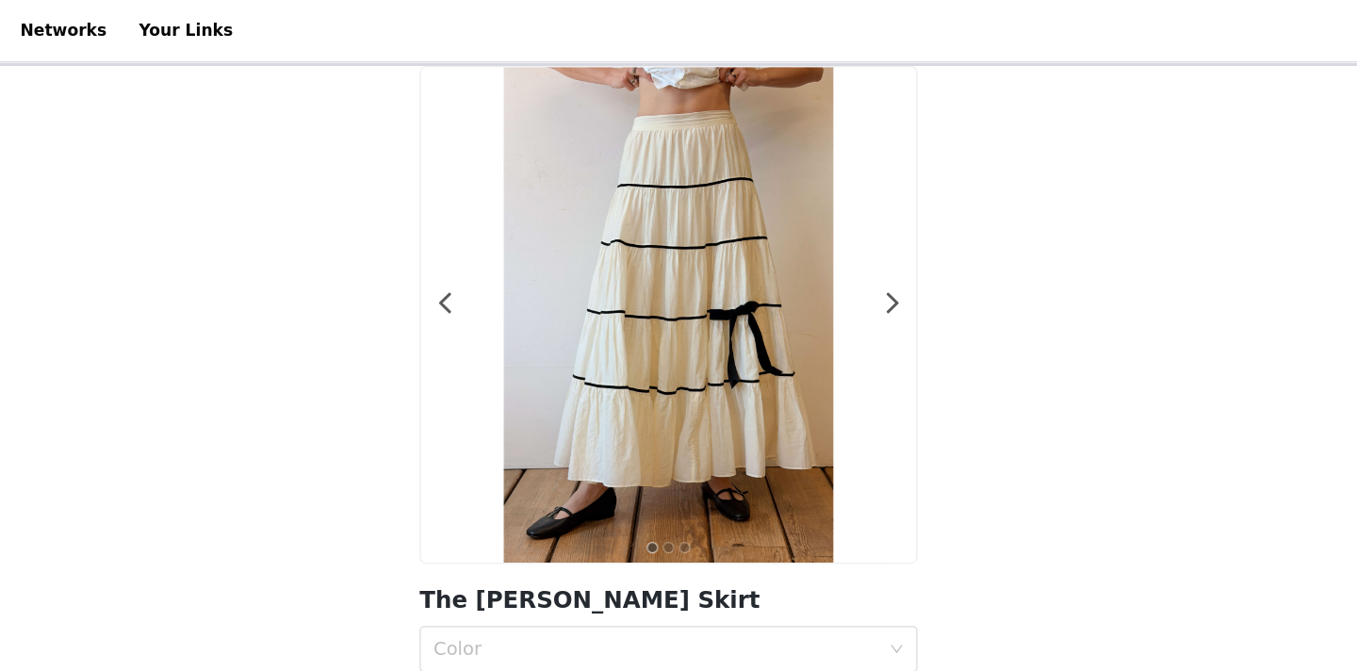
scroll to position [67, 0]
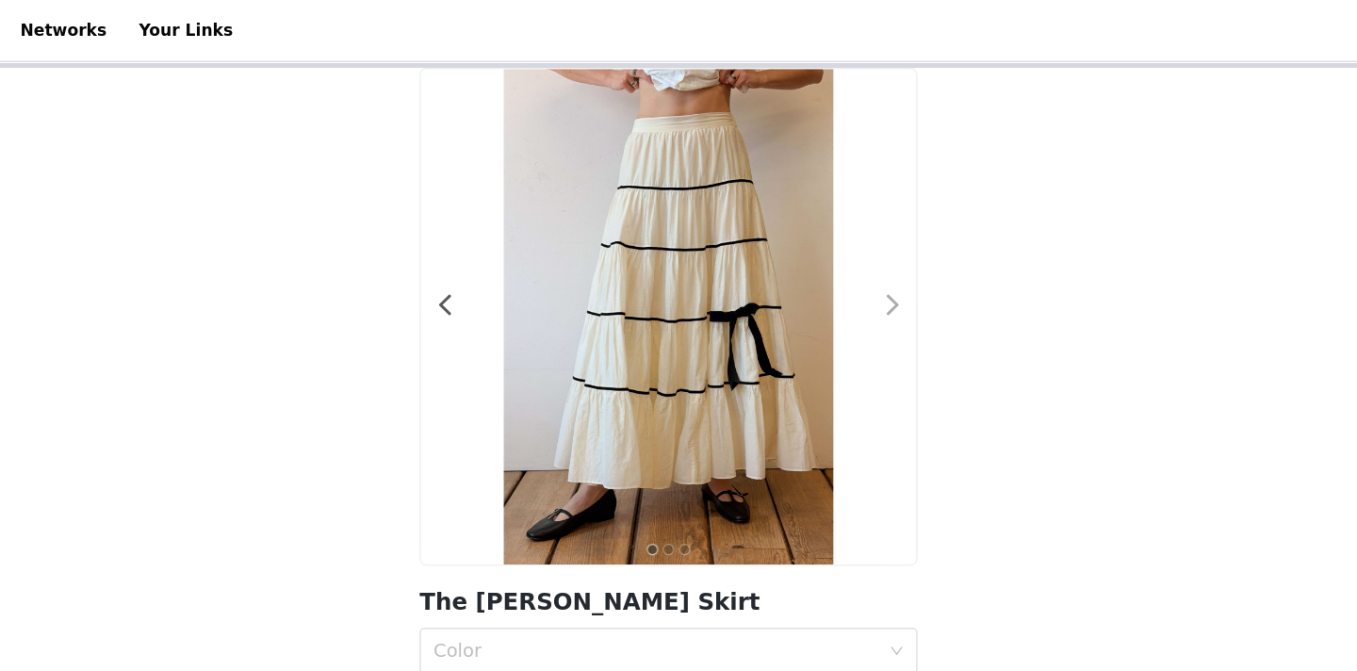
click at [864, 250] on span at bounding box center [862, 250] width 42 height 0
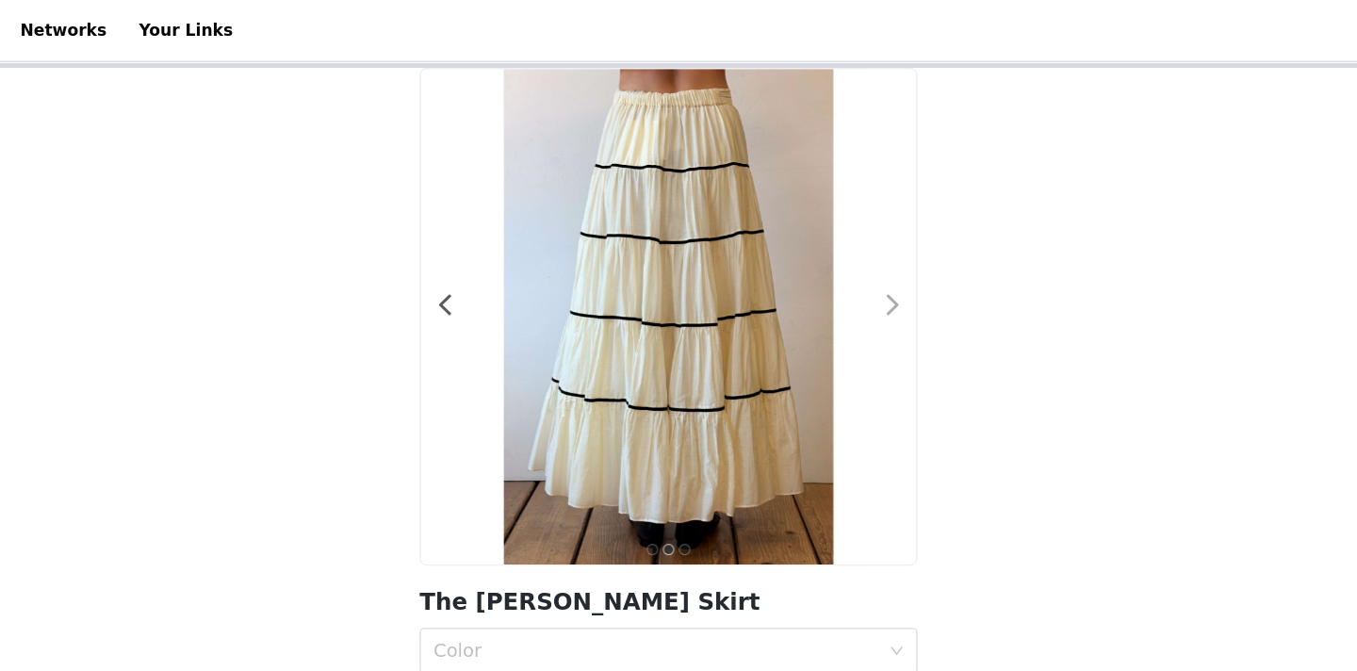
click at [865, 250] on span at bounding box center [862, 250] width 42 height 0
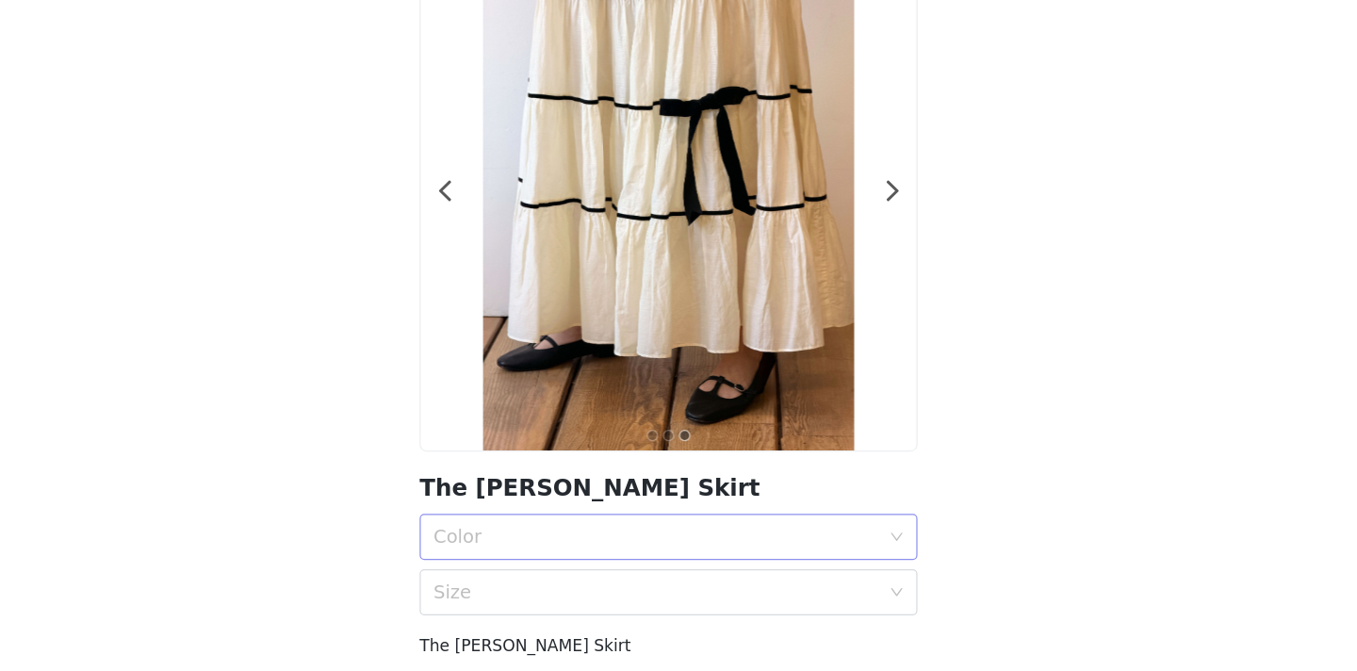
click at [618, 540] on div "Color" at bounding box center [668, 532] width 364 height 19
click at [610, 576] on div "Snow" at bounding box center [678, 574] width 384 height 21
click at [569, 571] on div "Size" at bounding box center [668, 577] width 364 height 19
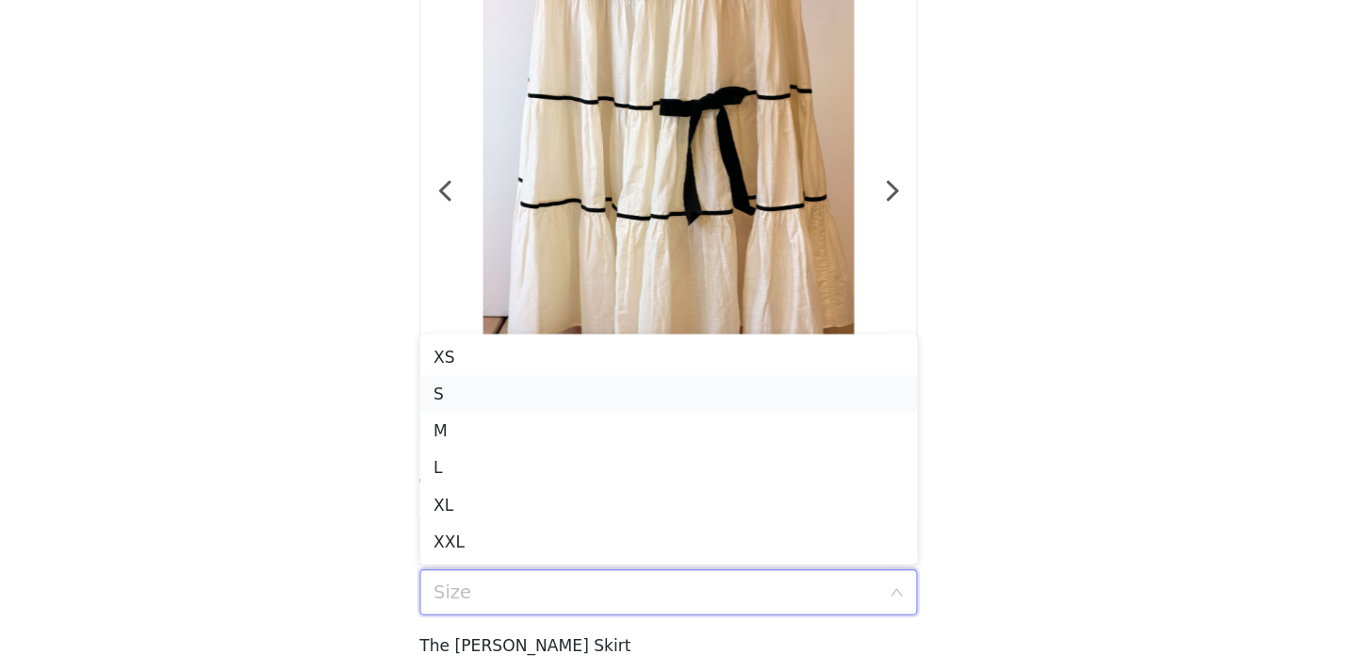
click at [561, 420] on div "S" at bounding box center [678, 415] width 384 height 21
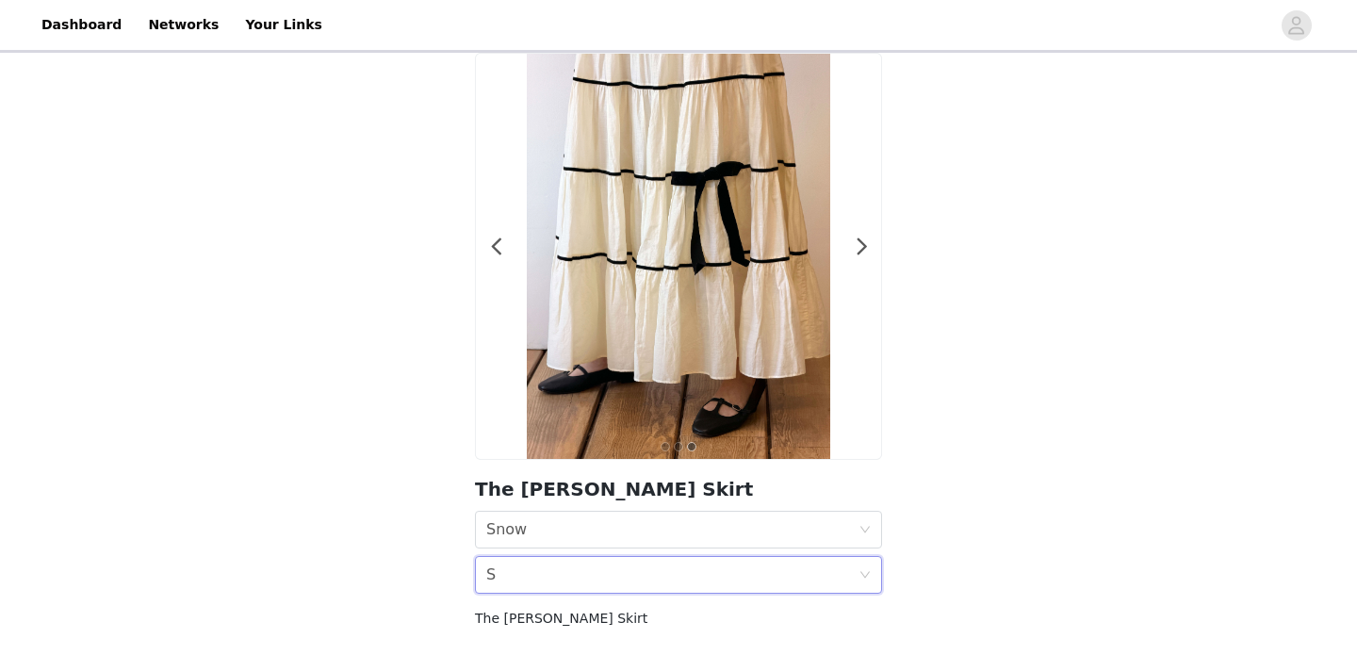
scroll to position [140, 0]
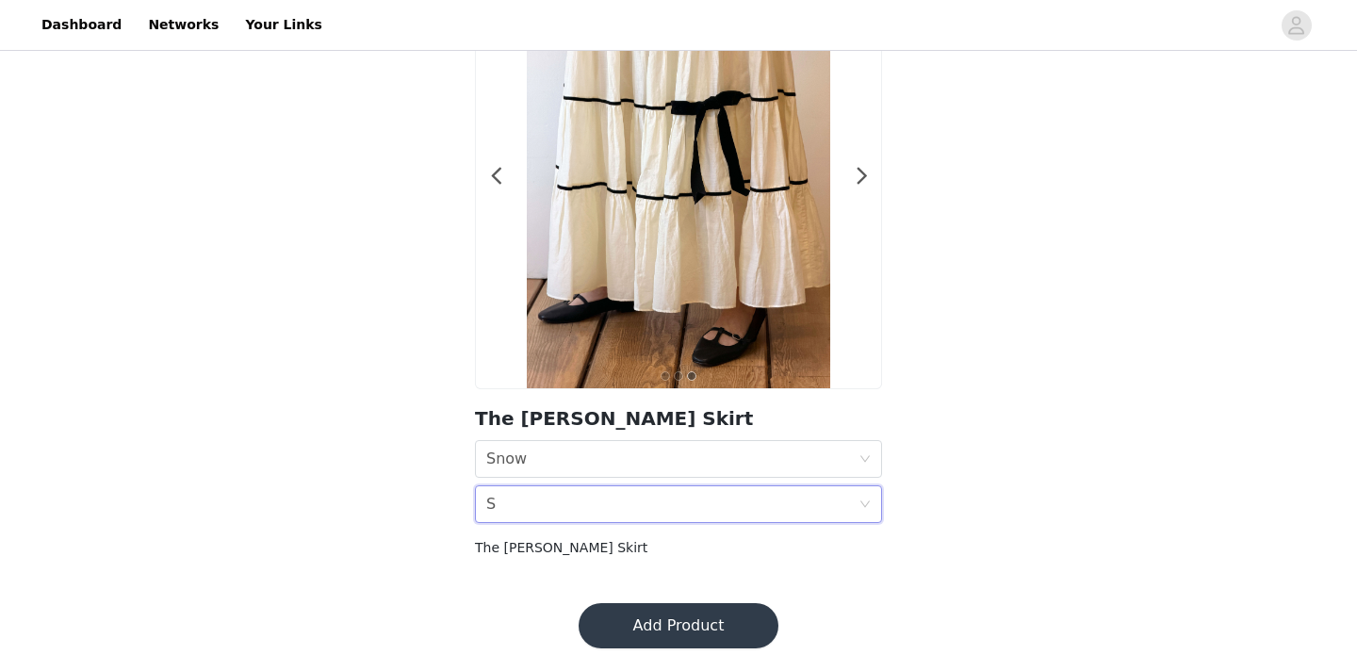
click at [644, 613] on button "Add Product" at bounding box center [679, 625] width 200 height 45
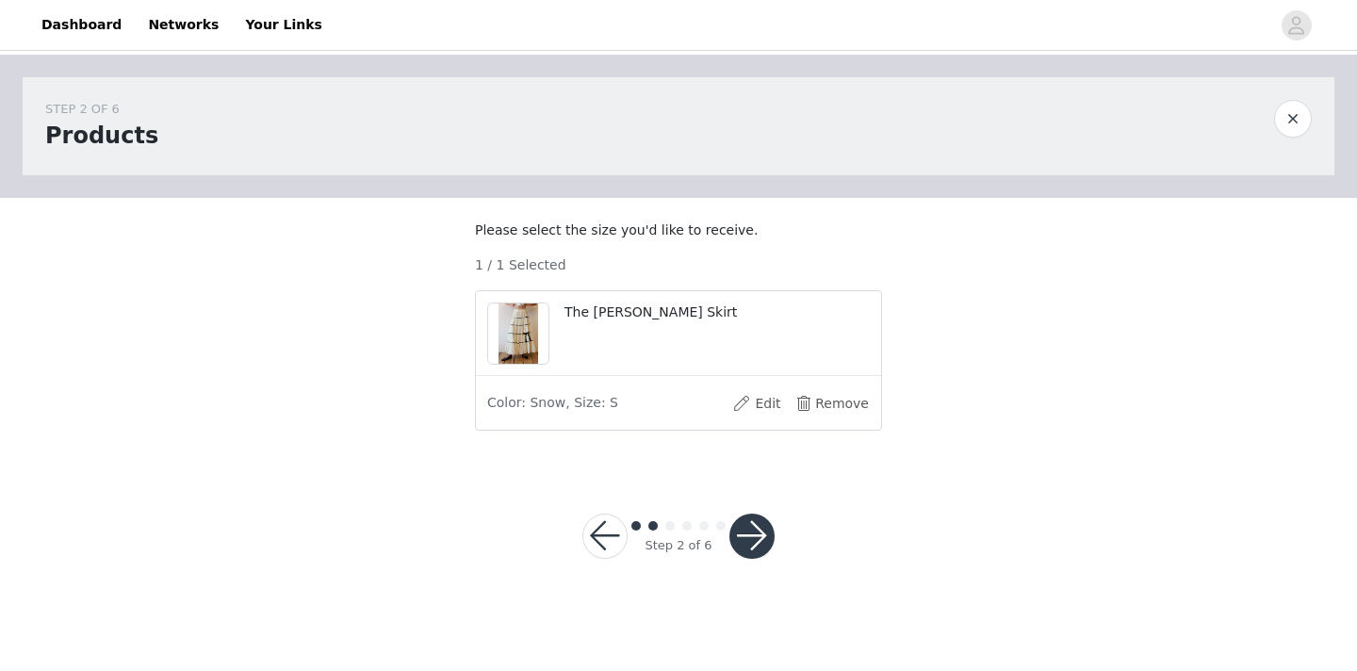
click at [760, 554] on button "button" at bounding box center [751, 536] width 45 height 45
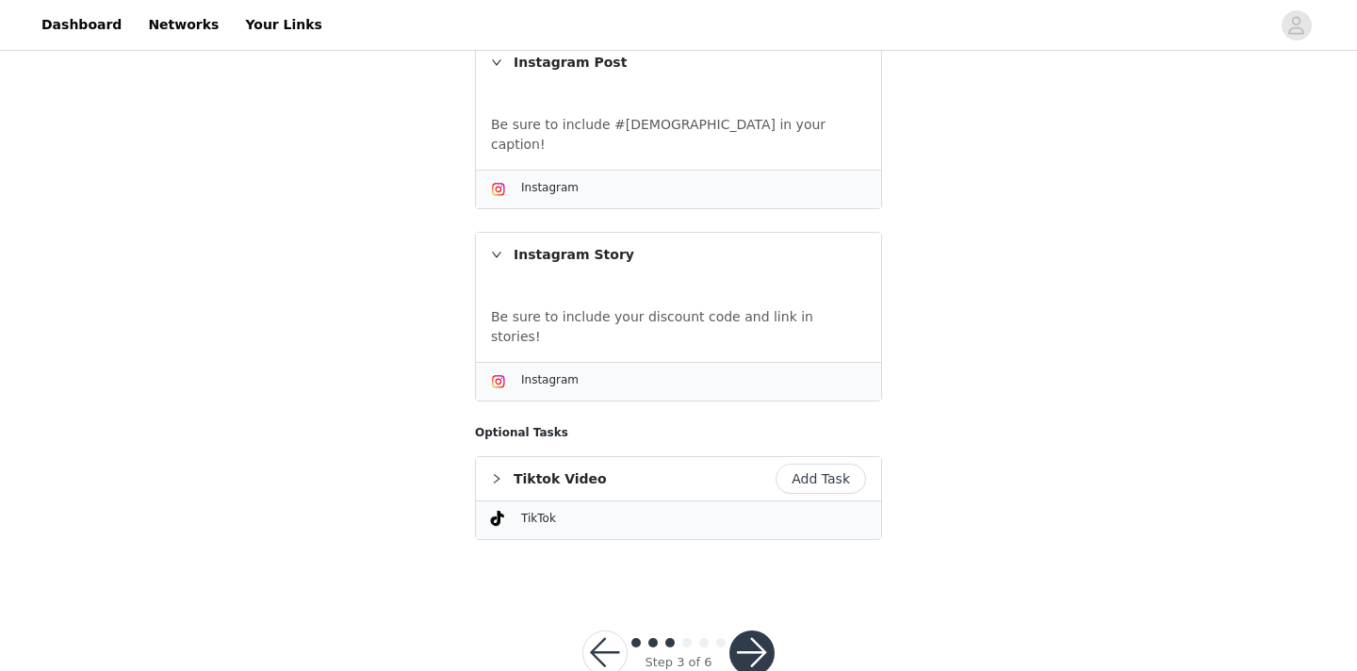
scroll to position [441, 0]
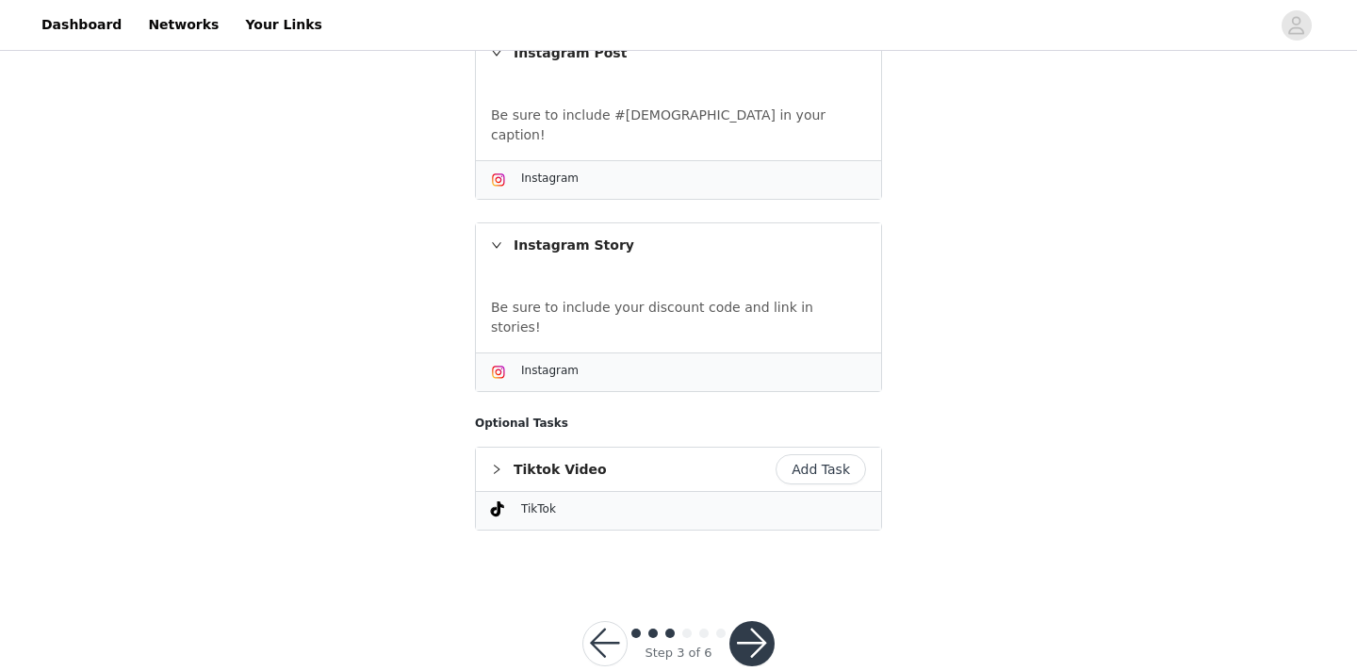
click at [752, 621] on button "button" at bounding box center [751, 643] width 45 height 45
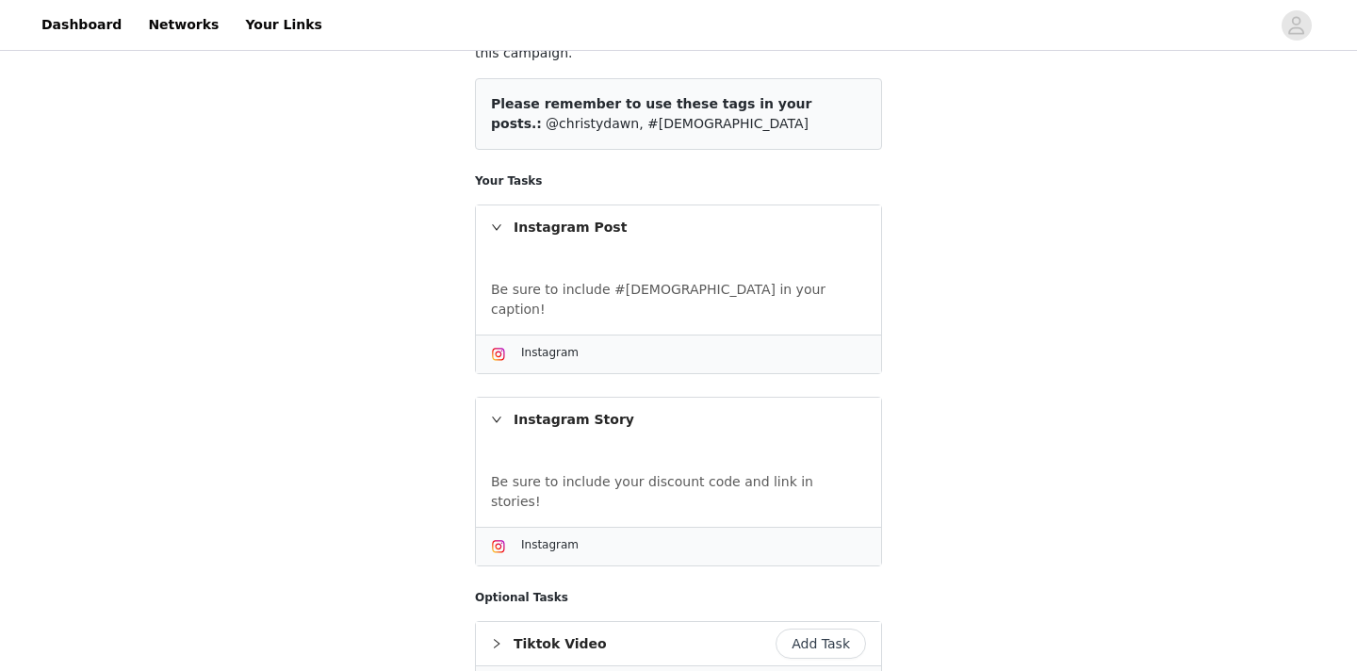
scroll to position [0, 0]
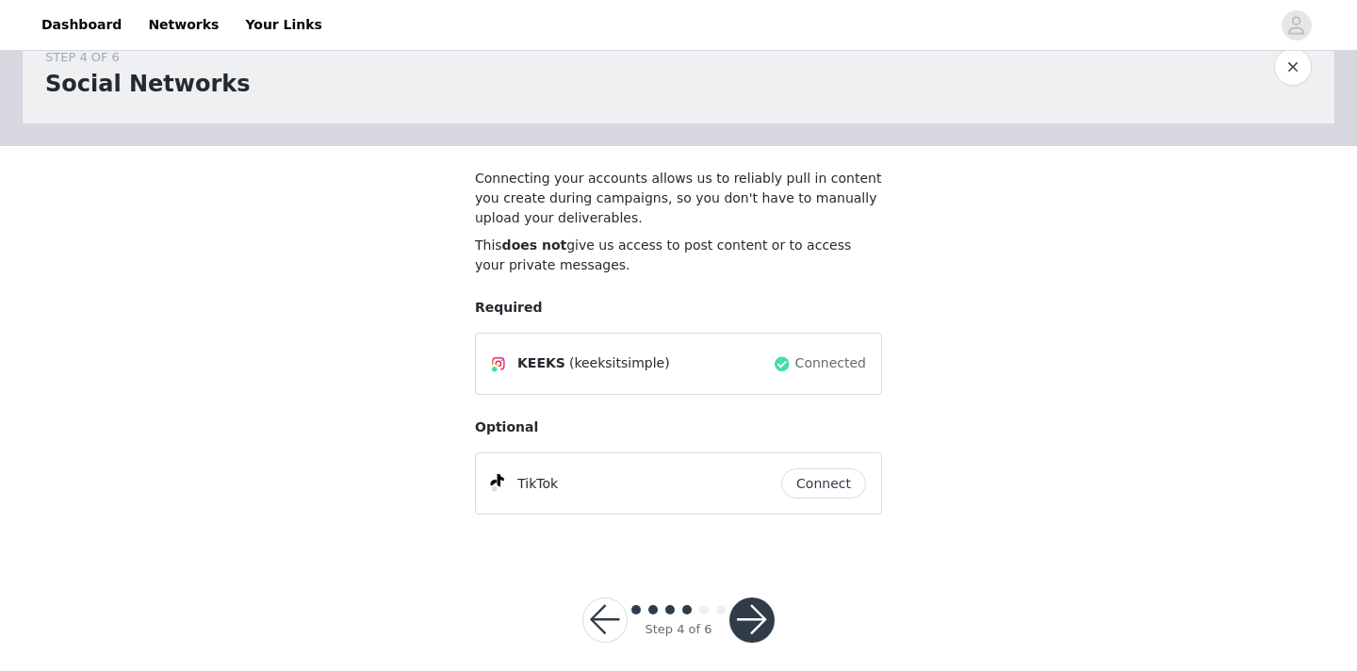
scroll to position [54, 0]
click at [753, 610] on button "button" at bounding box center [751, 618] width 45 height 45
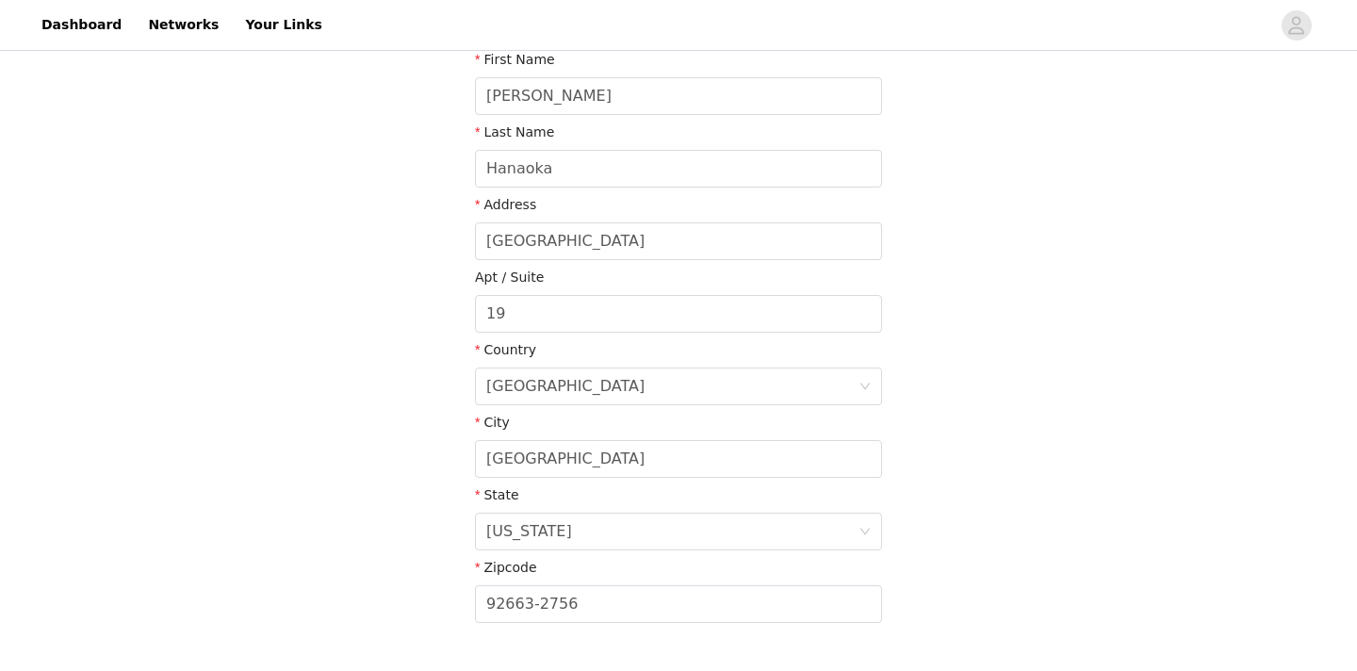
scroll to position [472, 0]
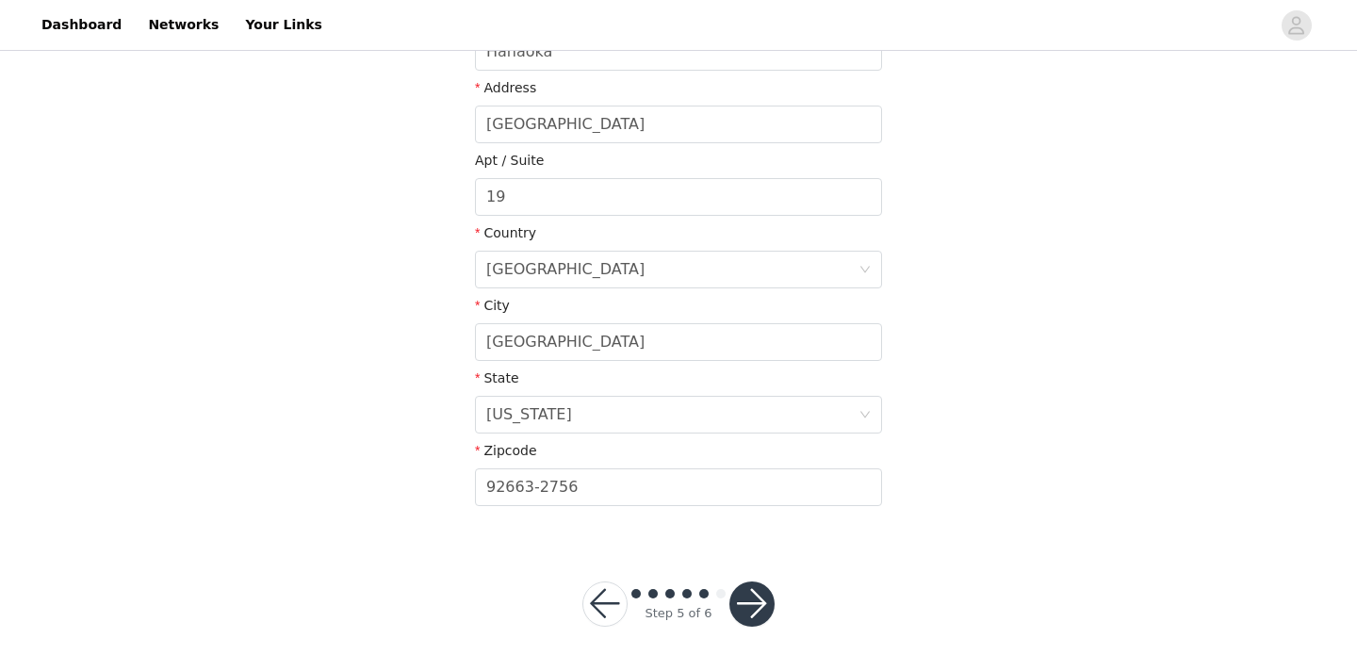
click at [760, 597] on button "button" at bounding box center [751, 603] width 45 height 45
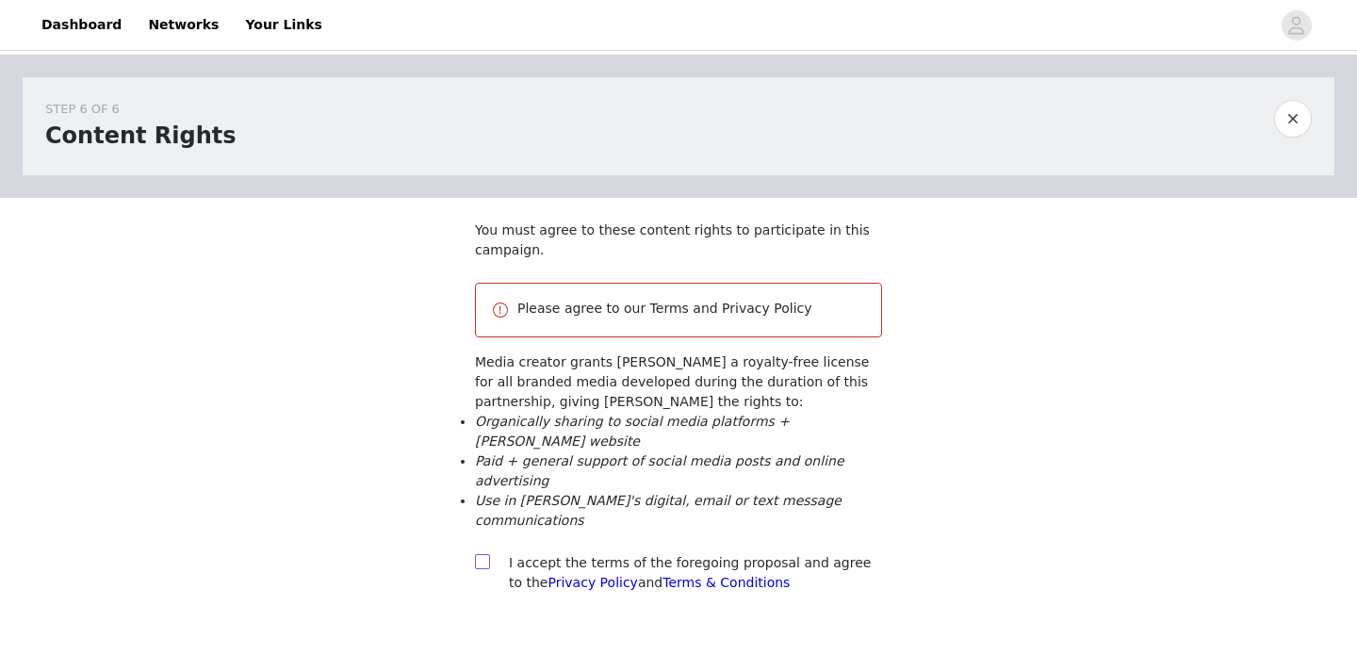
click at [482, 565] on input "checkbox" at bounding box center [481, 560] width 13 height 13
checkbox input "true"
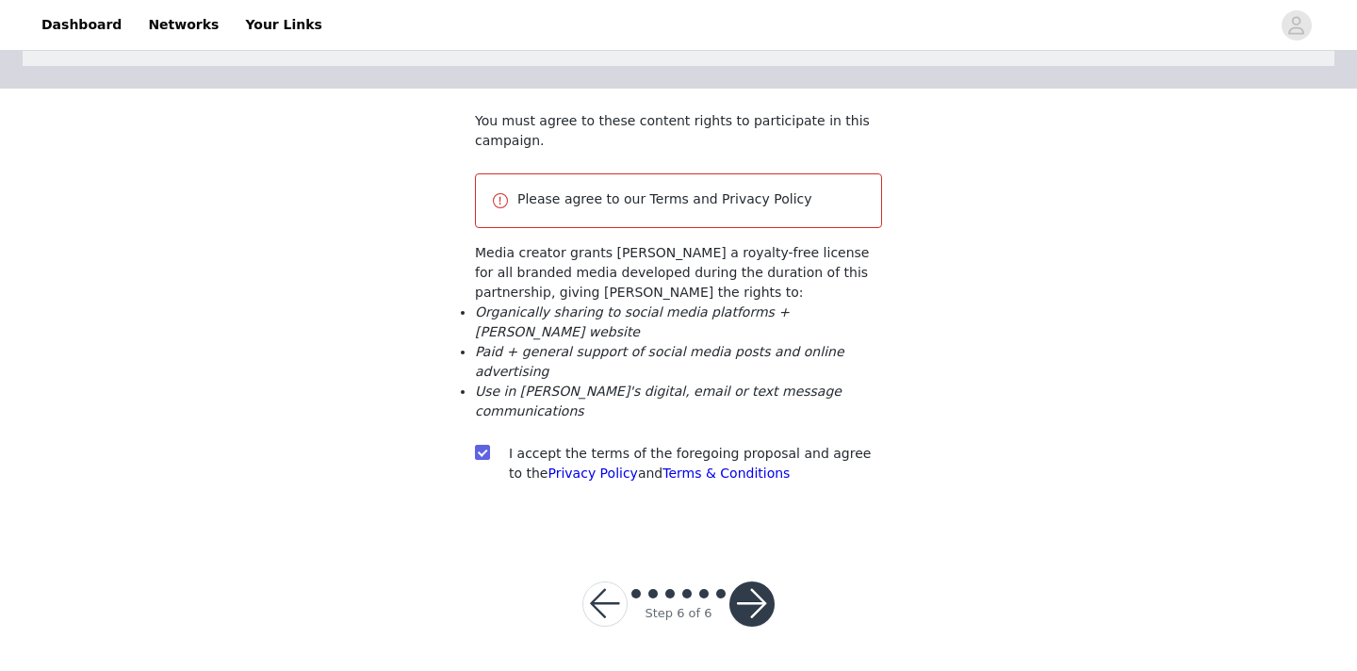
click at [747, 602] on button "button" at bounding box center [751, 603] width 45 height 45
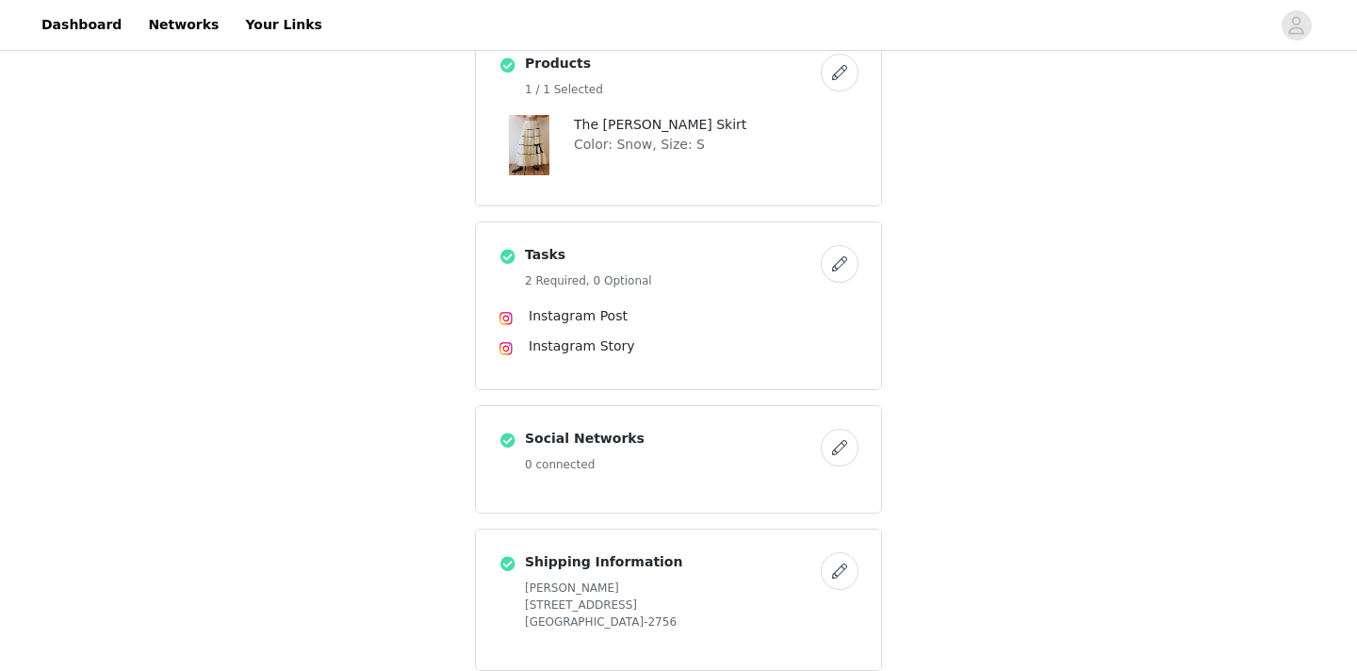
scroll to position [765, 0]
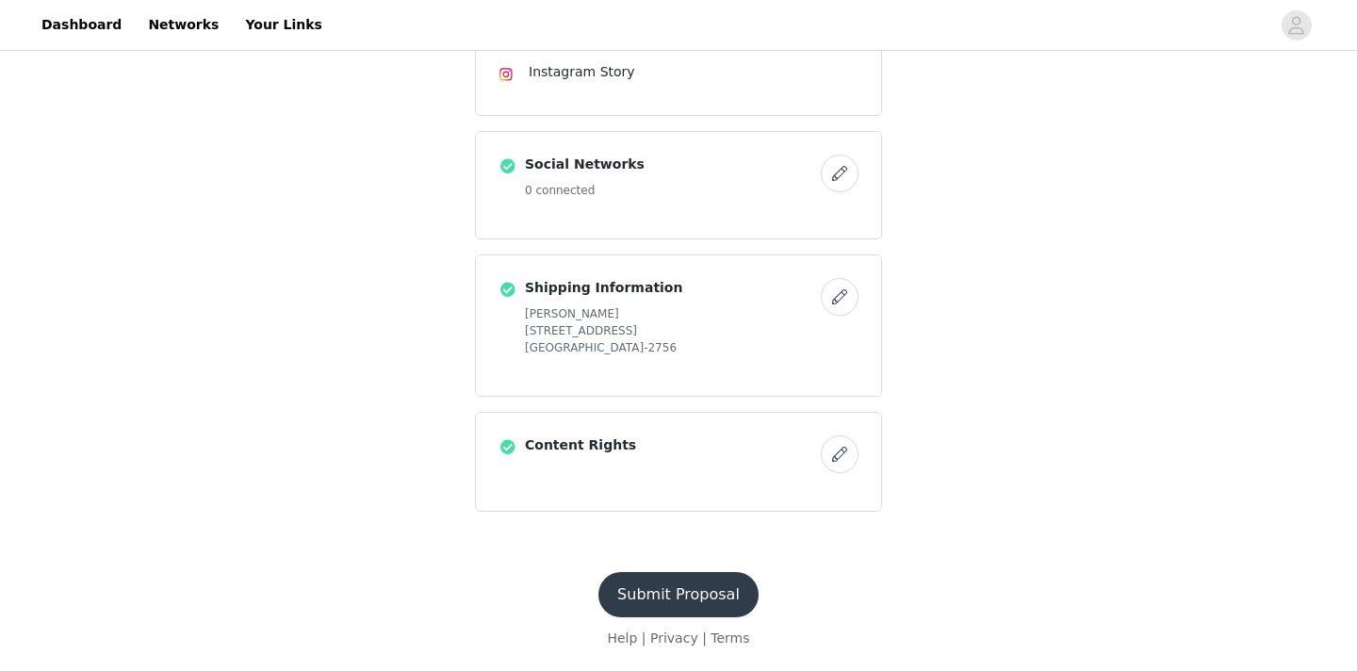
click at [675, 593] on button "Submit Proposal" at bounding box center [678, 594] width 160 height 45
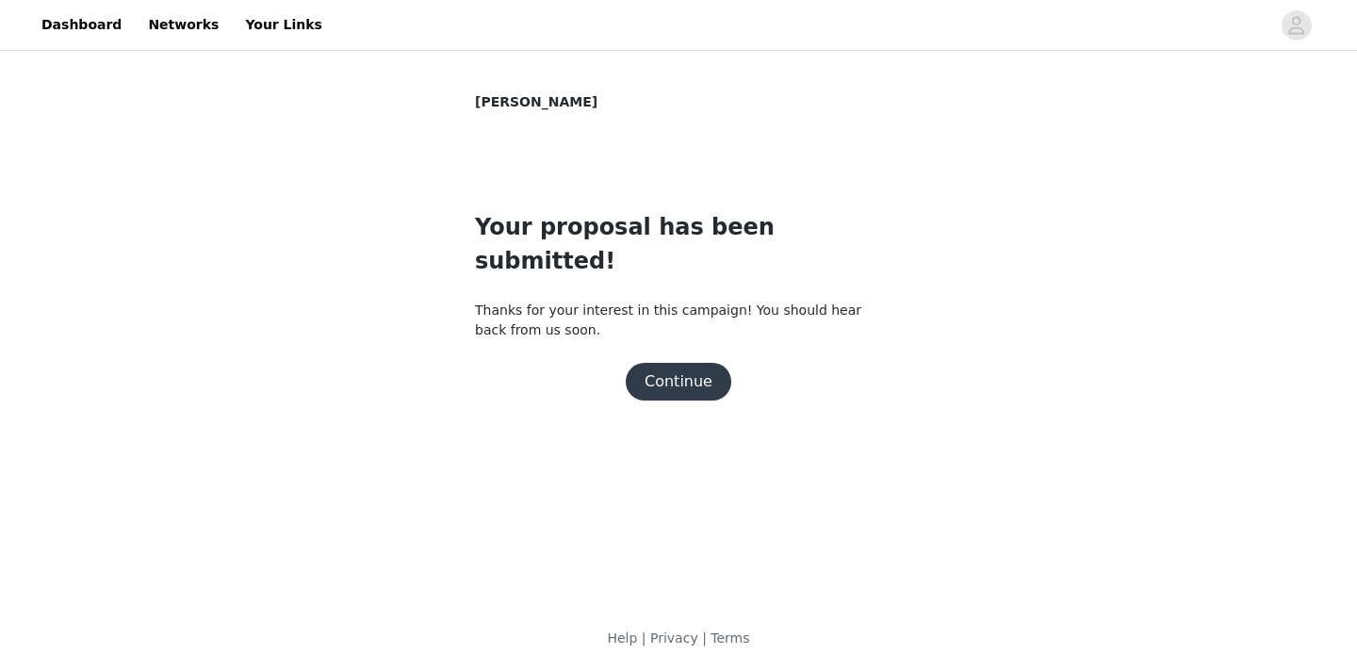
scroll to position [0, 0]
click at [678, 322] on div "Your proposal has been submitted! Thanks for your interest in this campaign! Yo…" at bounding box center [678, 305] width 407 height 190
click at [684, 363] on button "Continue" at bounding box center [679, 382] width 106 height 38
